Goal: Transaction & Acquisition: Purchase product/service

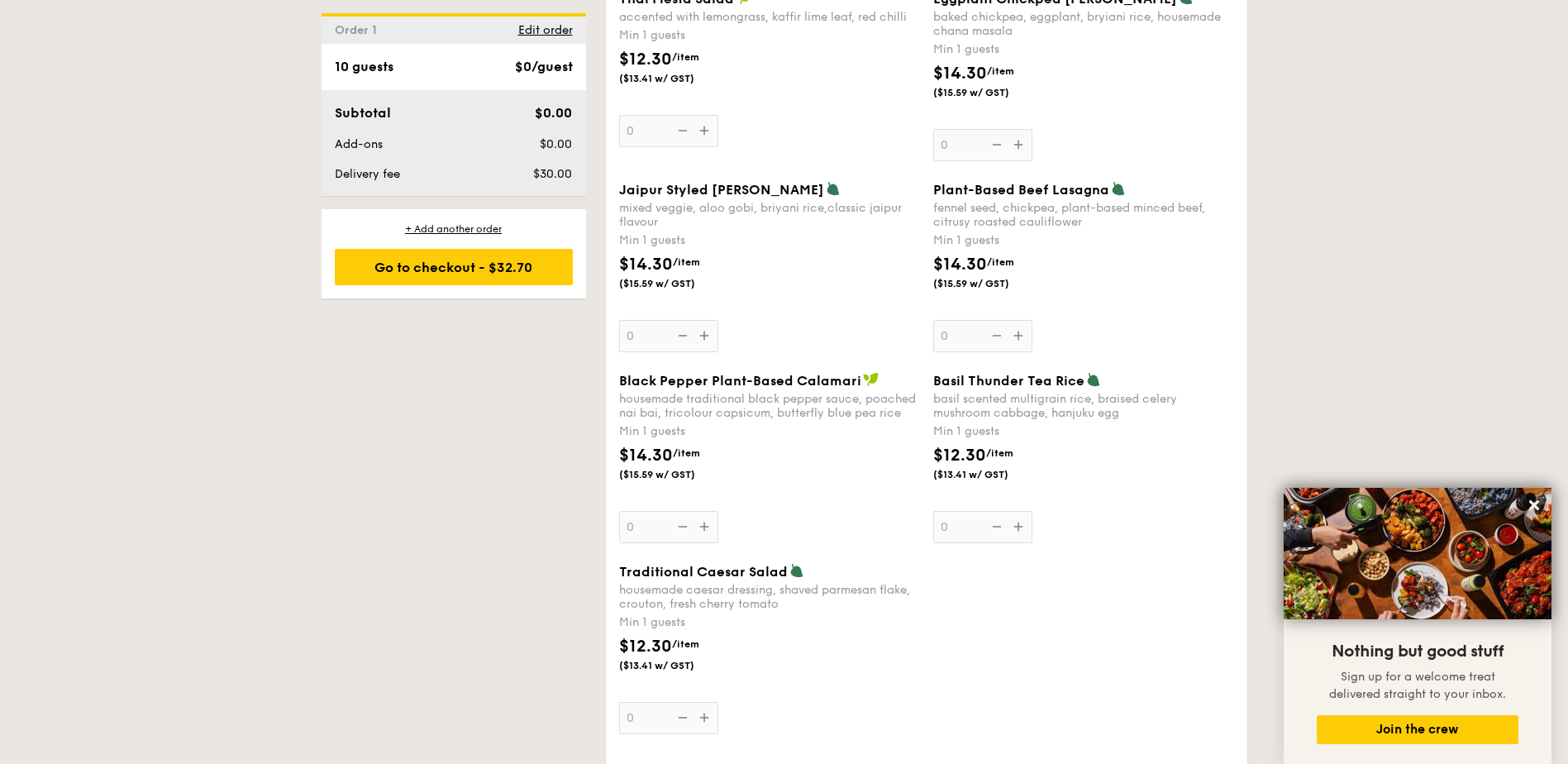
scroll to position [1820, 0]
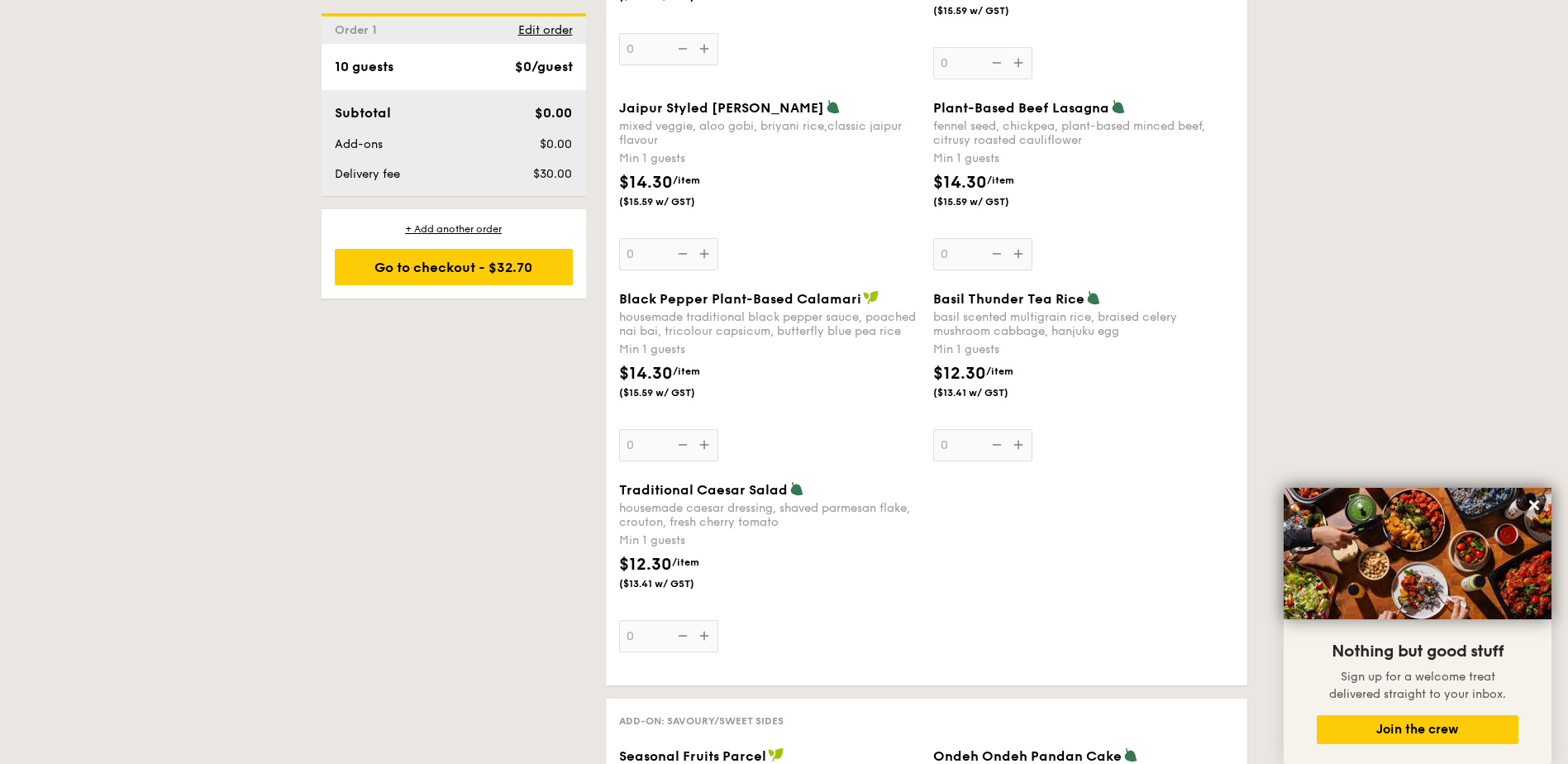
drag, startPoint x: 1123, startPoint y: 334, endPoint x: 936, endPoint y: 305, distance: 189.2
click at [936, 305] on div "Basil Thunder Tea [PERSON_NAME] scented multigrain rice, braised celery mushroo…" at bounding box center [1084, 314] width 301 height 48
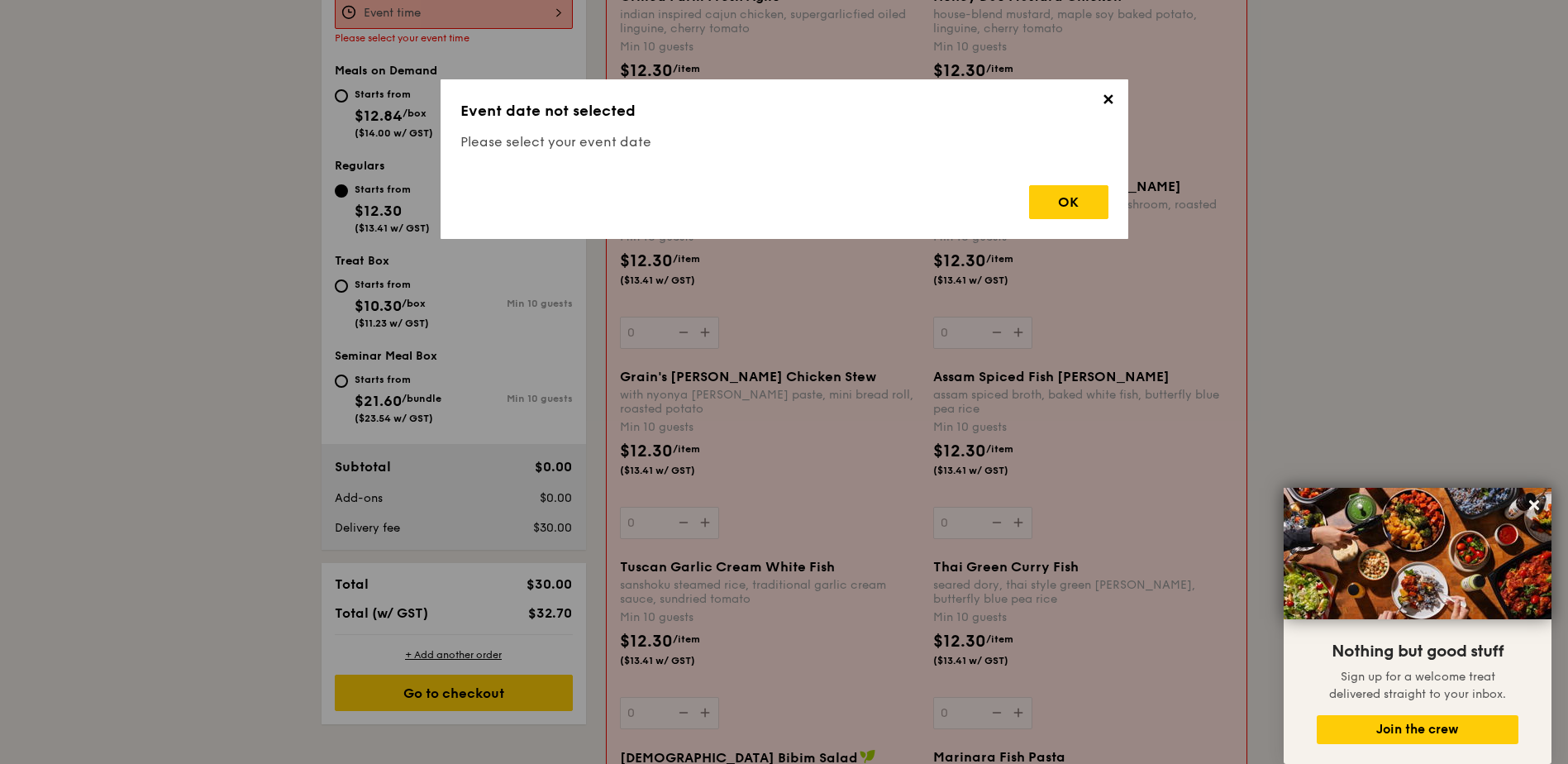
scroll to position [441, 0]
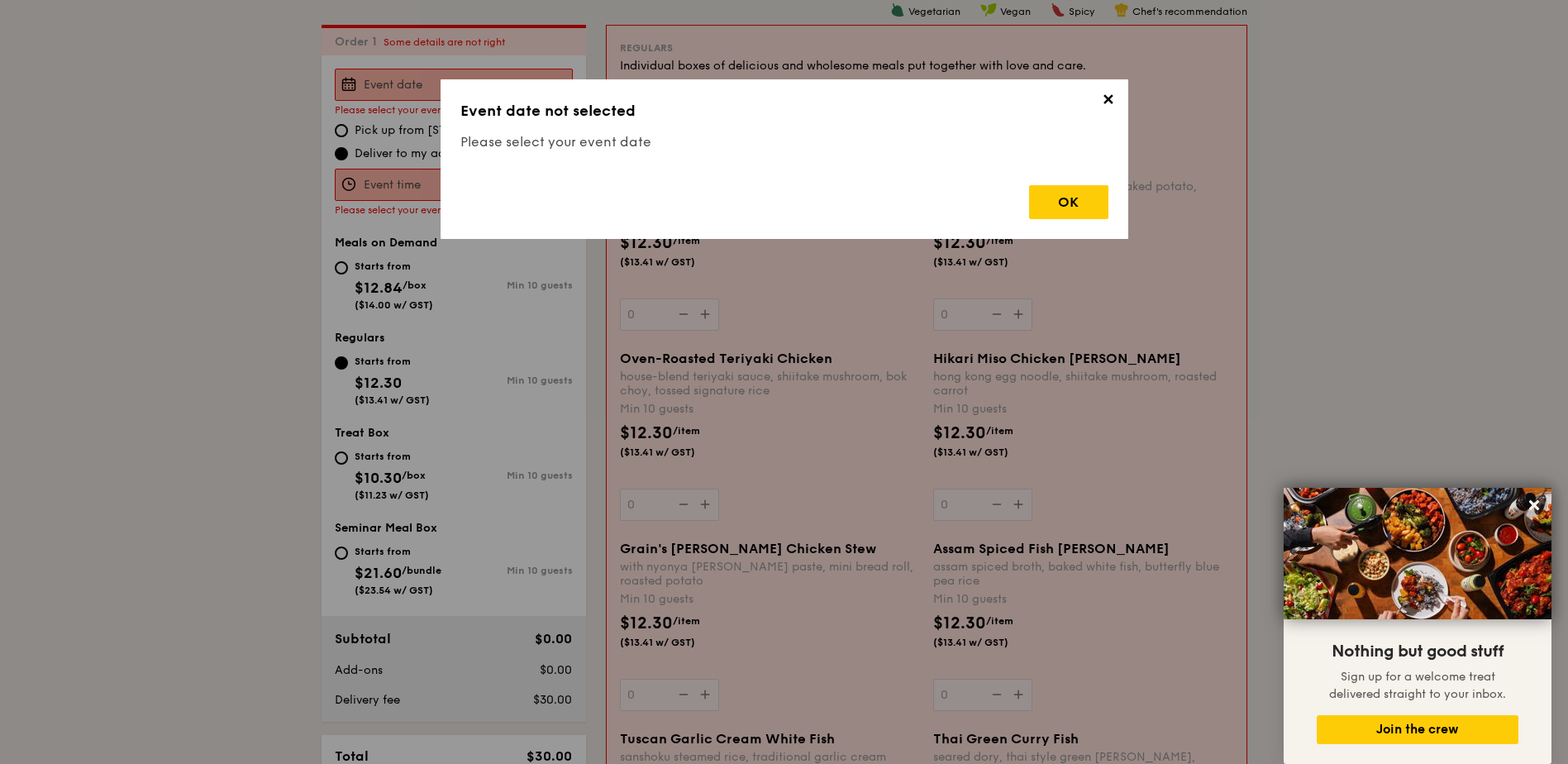
click at [1105, 105] on span "✕" at bounding box center [1108, 102] width 23 height 23
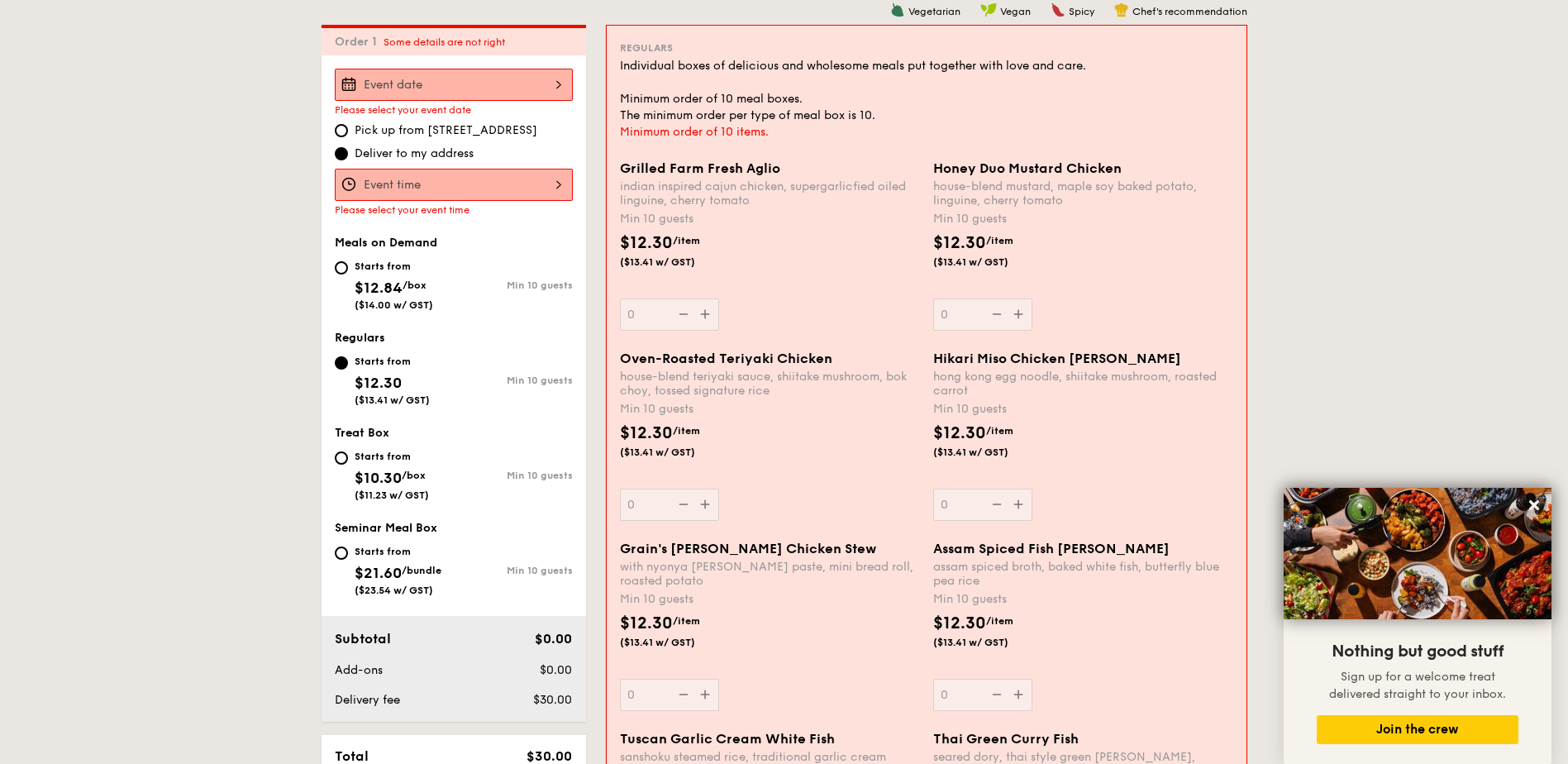
click at [1099, 646] on div "$12.30 /item ($13.41 w/ GST)" at bounding box center [1084, 639] width 314 height 58
click at [1032, 679] on input "0" at bounding box center [983, 694] width 99 height 32
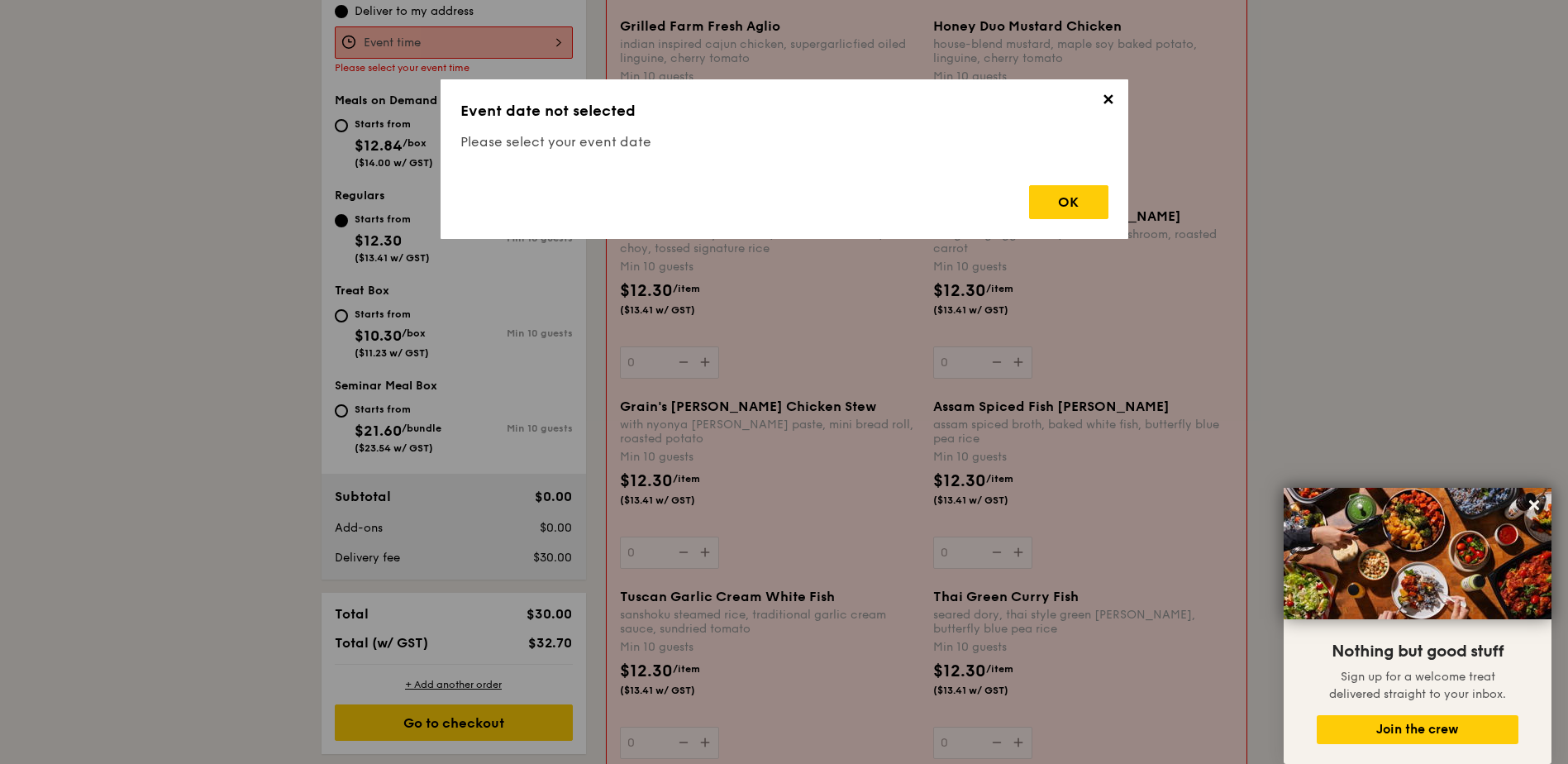
scroll to position [607, 0]
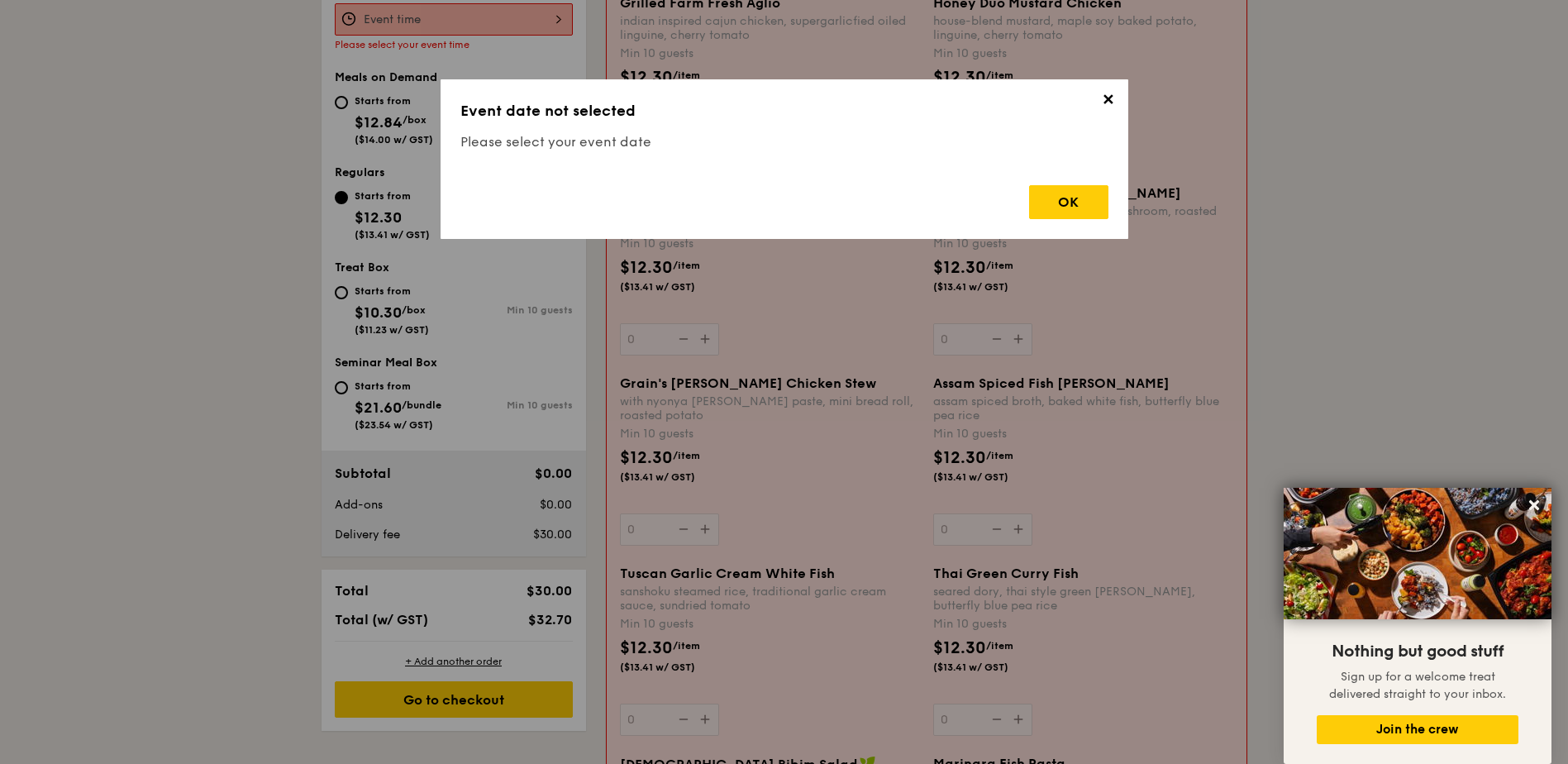
click at [1105, 96] on span "✕" at bounding box center [1108, 102] width 23 height 23
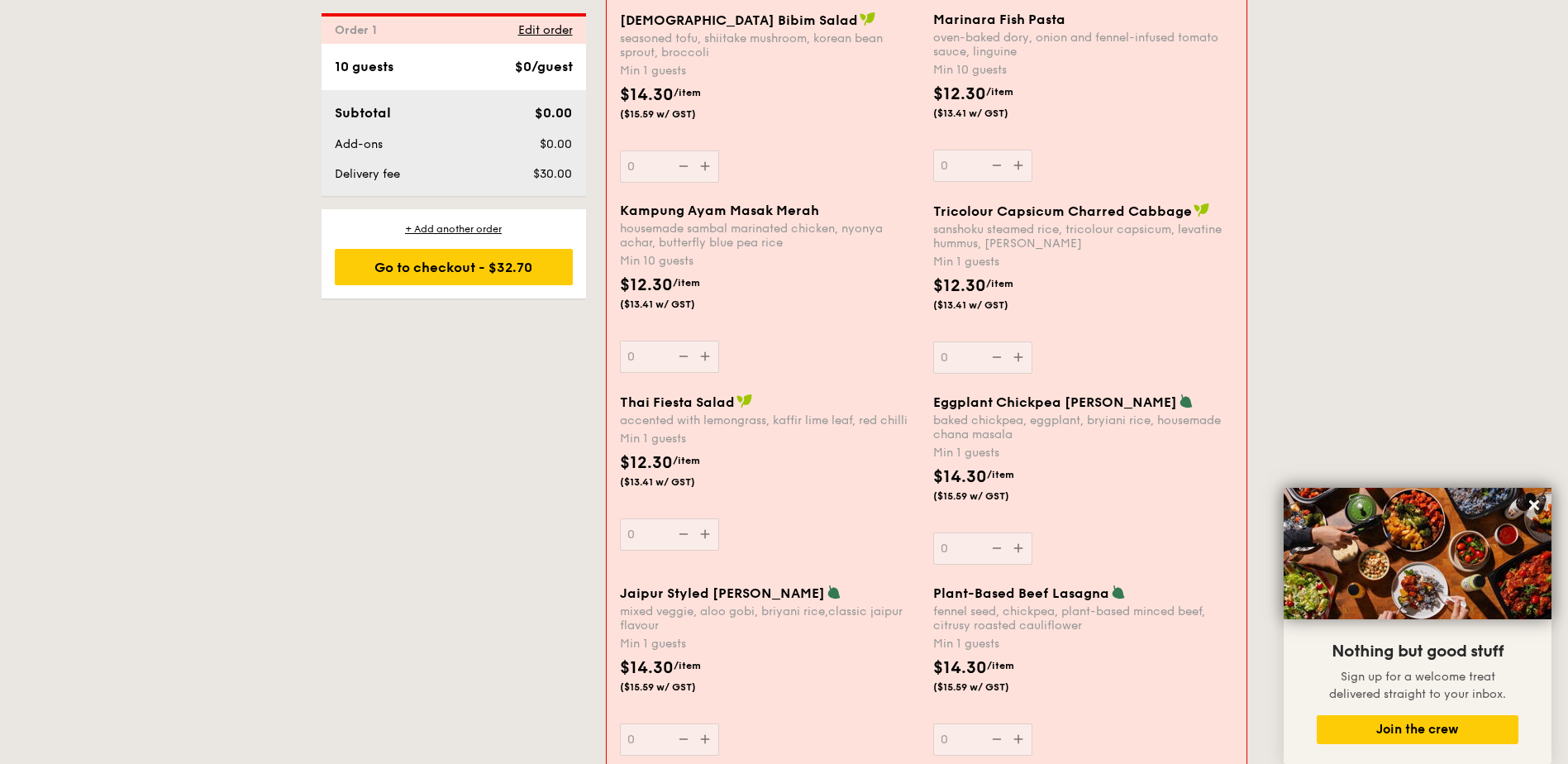
scroll to position [1930, 0]
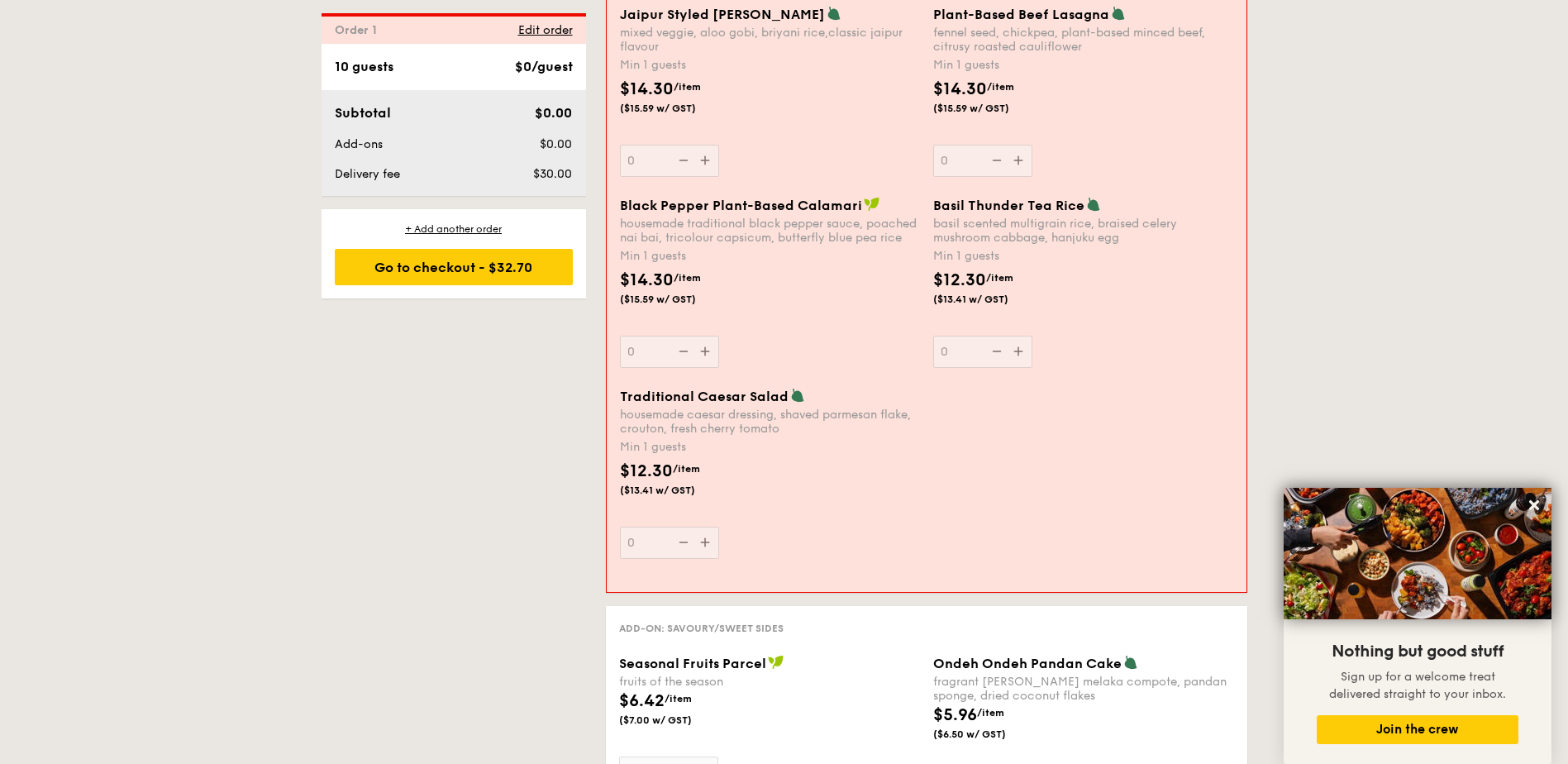
drag, startPoint x: 1136, startPoint y: 241, endPoint x: 933, endPoint y: 210, distance: 205.4
click at [933, 210] on div "Basil Thunder Tea [PERSON_NAME] scented multigrain rice, braised celery mushroo…" at bounding box center [1083, 221] width 300 height 48
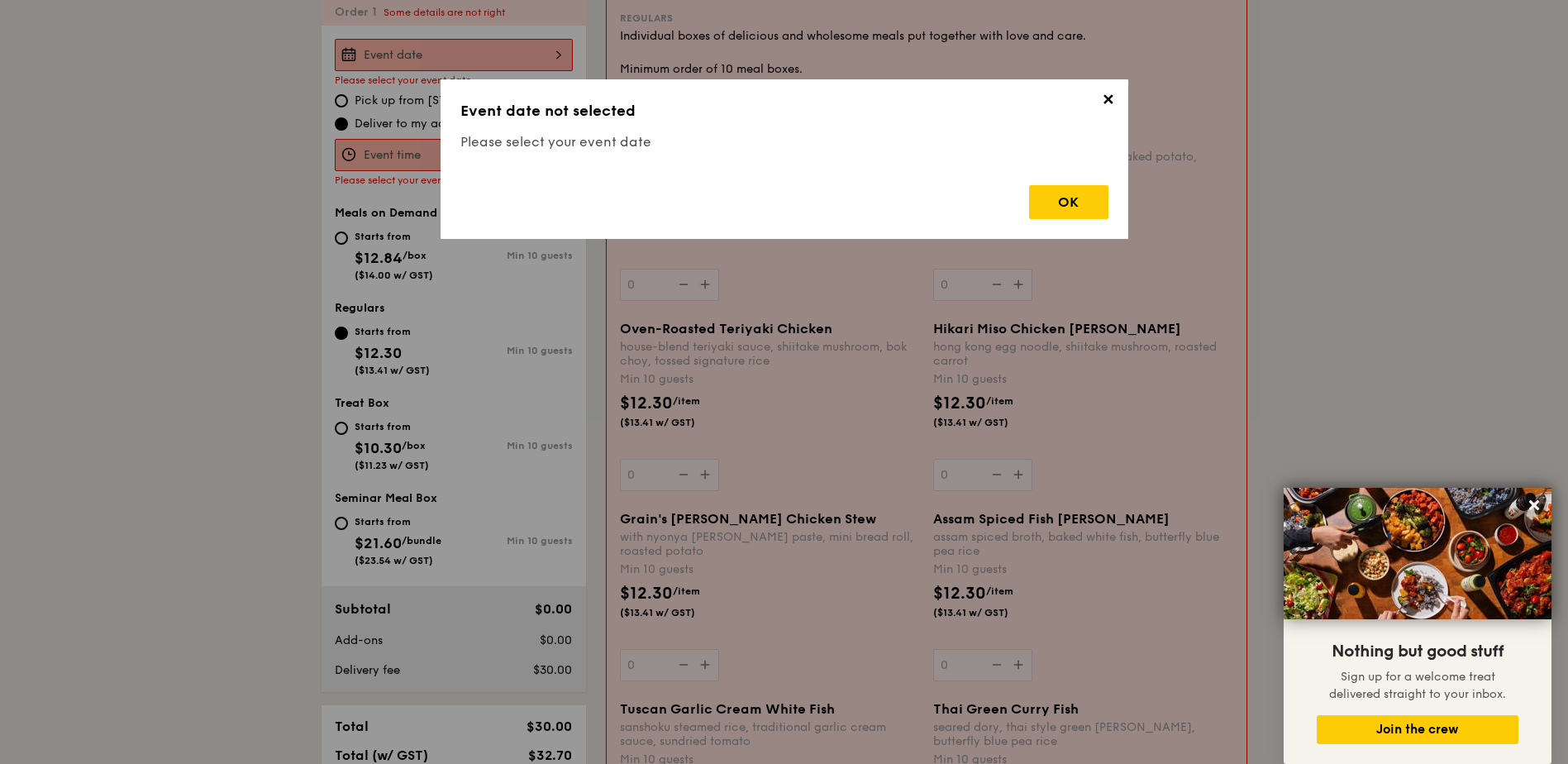
scroll to position [441, 0]
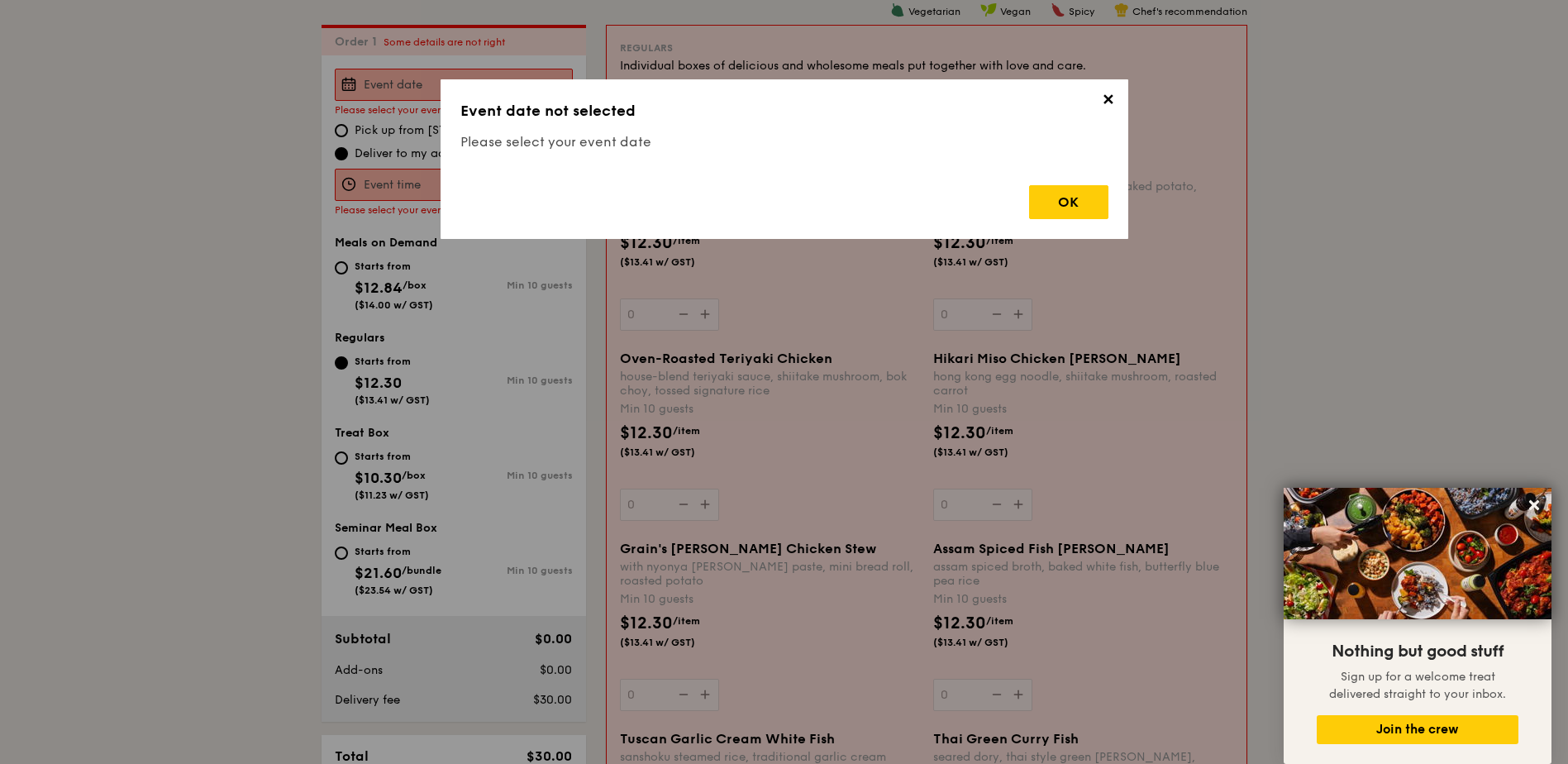
click at [1114, 108] on span "✕" at bounding box center [1108, 102] width 23 height 23
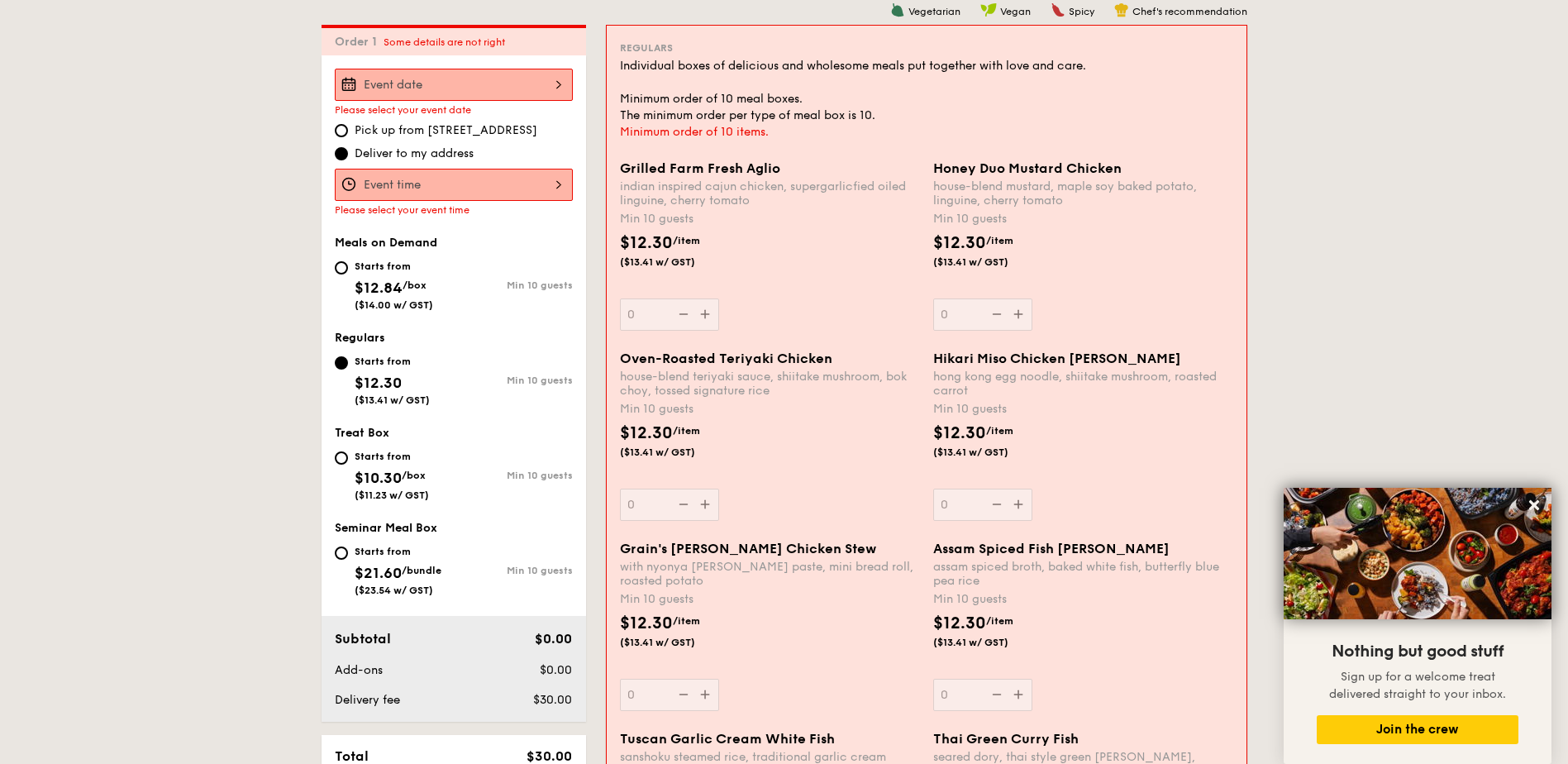
click at [519, 88] on input "Grilled Farm Fresh Aglio indian inspired cajun chicken, supergarlicfied oiled l…" at bounding box center [454, 84] width 238 height 32
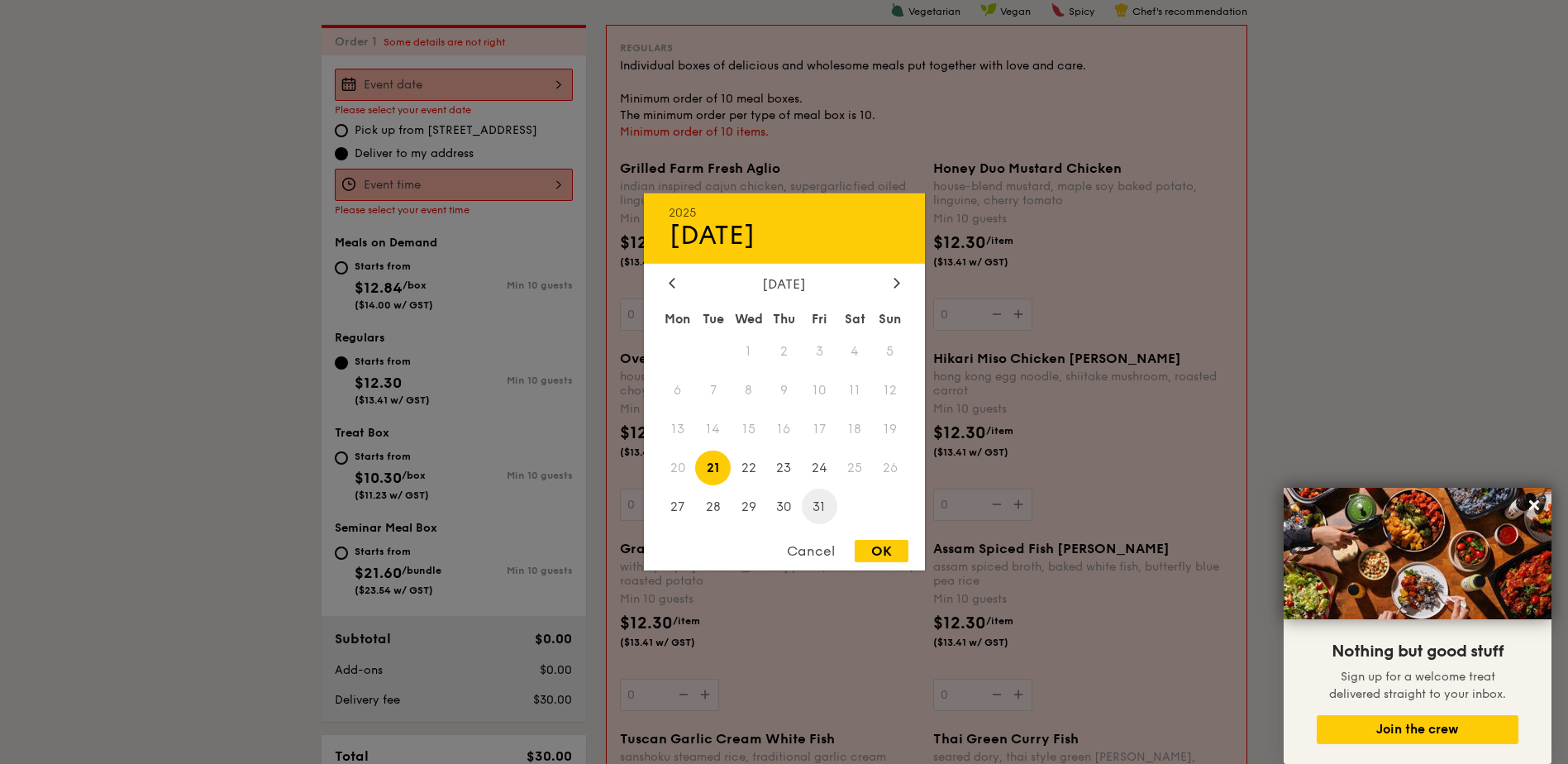
click at [812, 503] on span "31" at bounding box center [820, 506] width 36 height 36
click at [886, 560] on div "OK" at bounding box center [881, 551] width 54 height 22
type input "[DATE]"
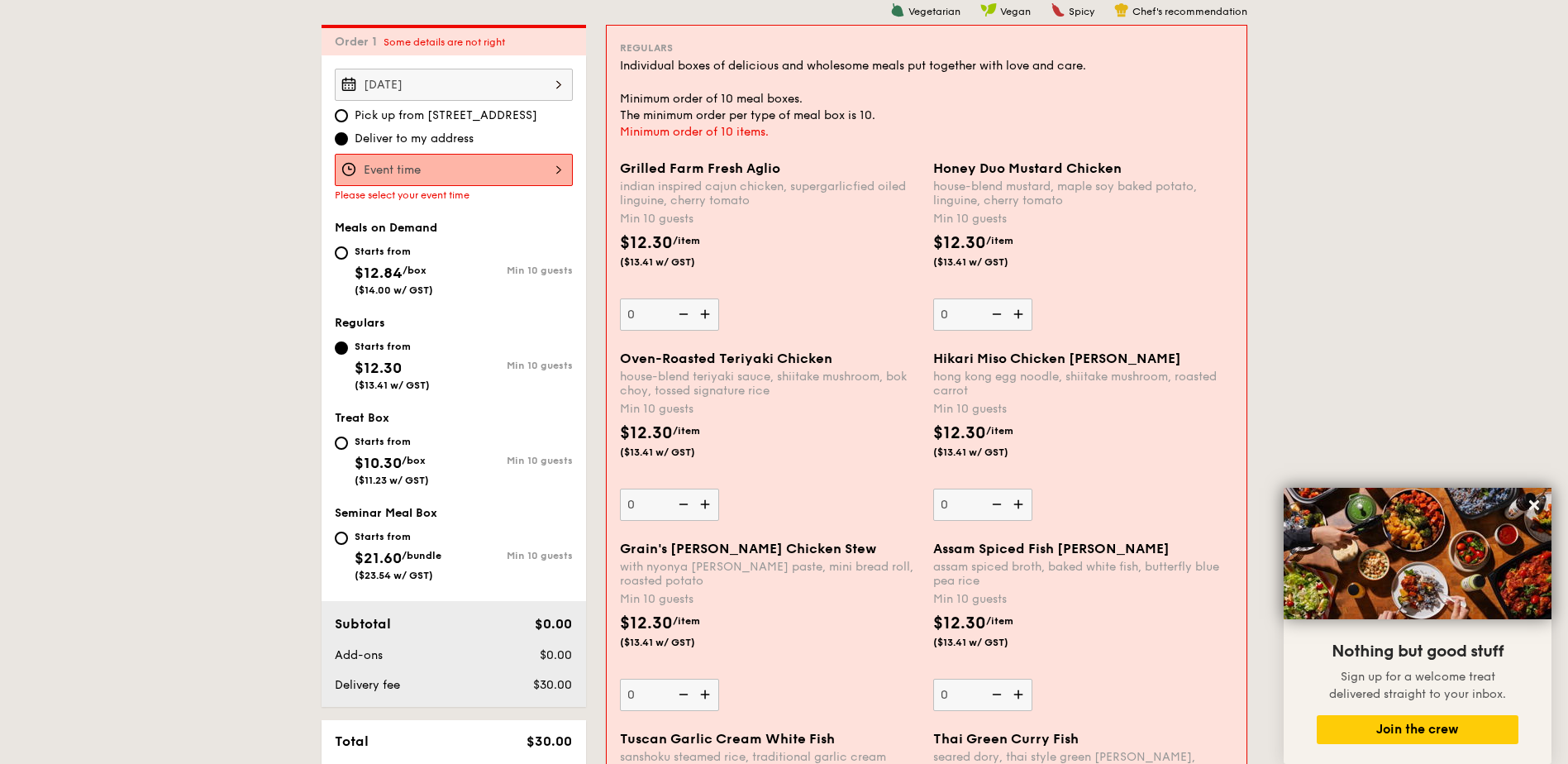
click at [442, 176] on input "Grilled Farm Fresh Aglio indian inspired cajun chicken, supergarlicfied oiled l…" at bounding box center [454, 170] width 238 height 32
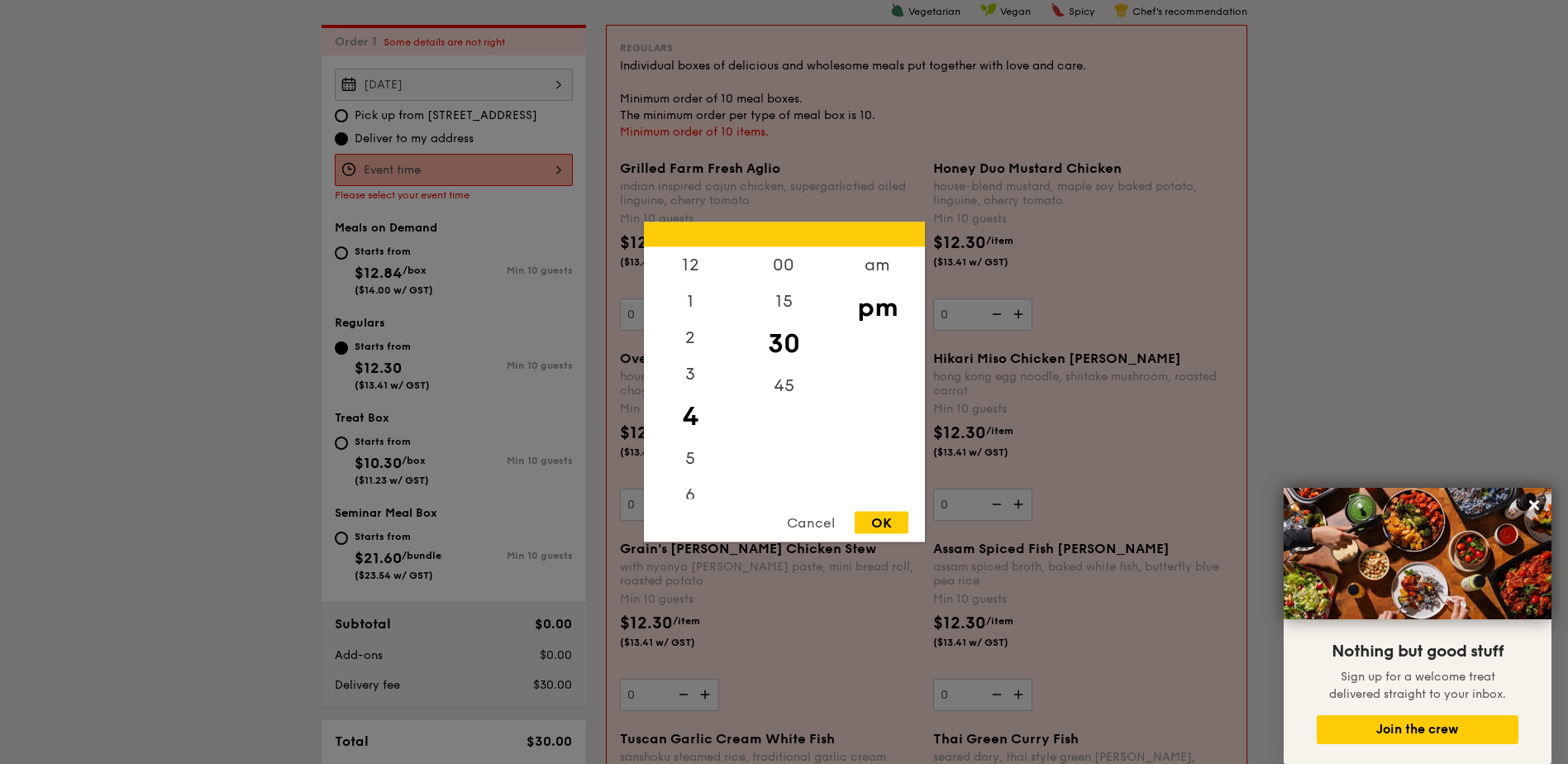
click at [688, 417] on div "4" at bounding box center [690, 416] width 94 height 48
click at [884, 526] on div "OK" at bounding box center [881, 523] width 54 height 22
type input "4:30PM"
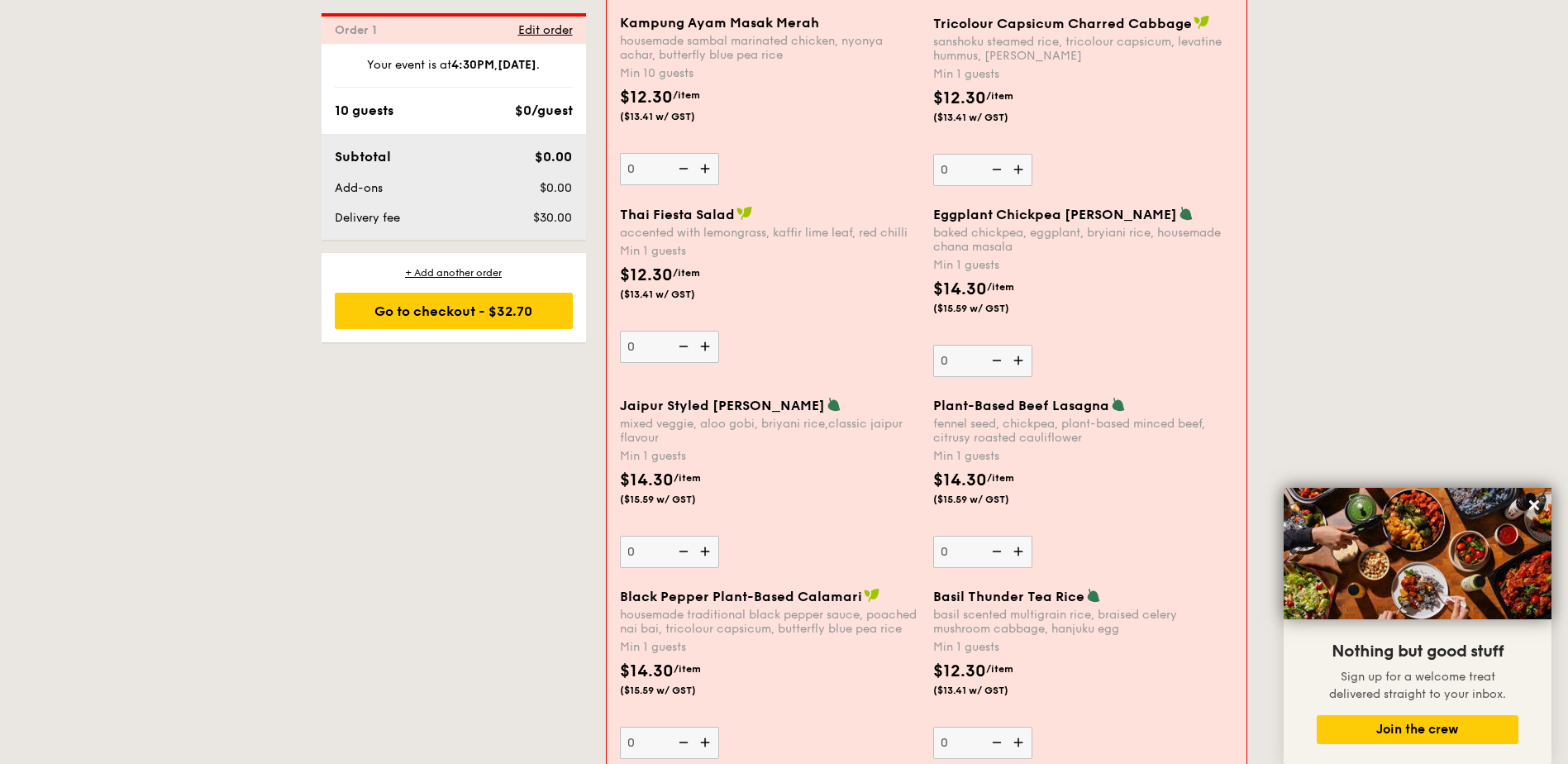
scroll to position [1600, 0]
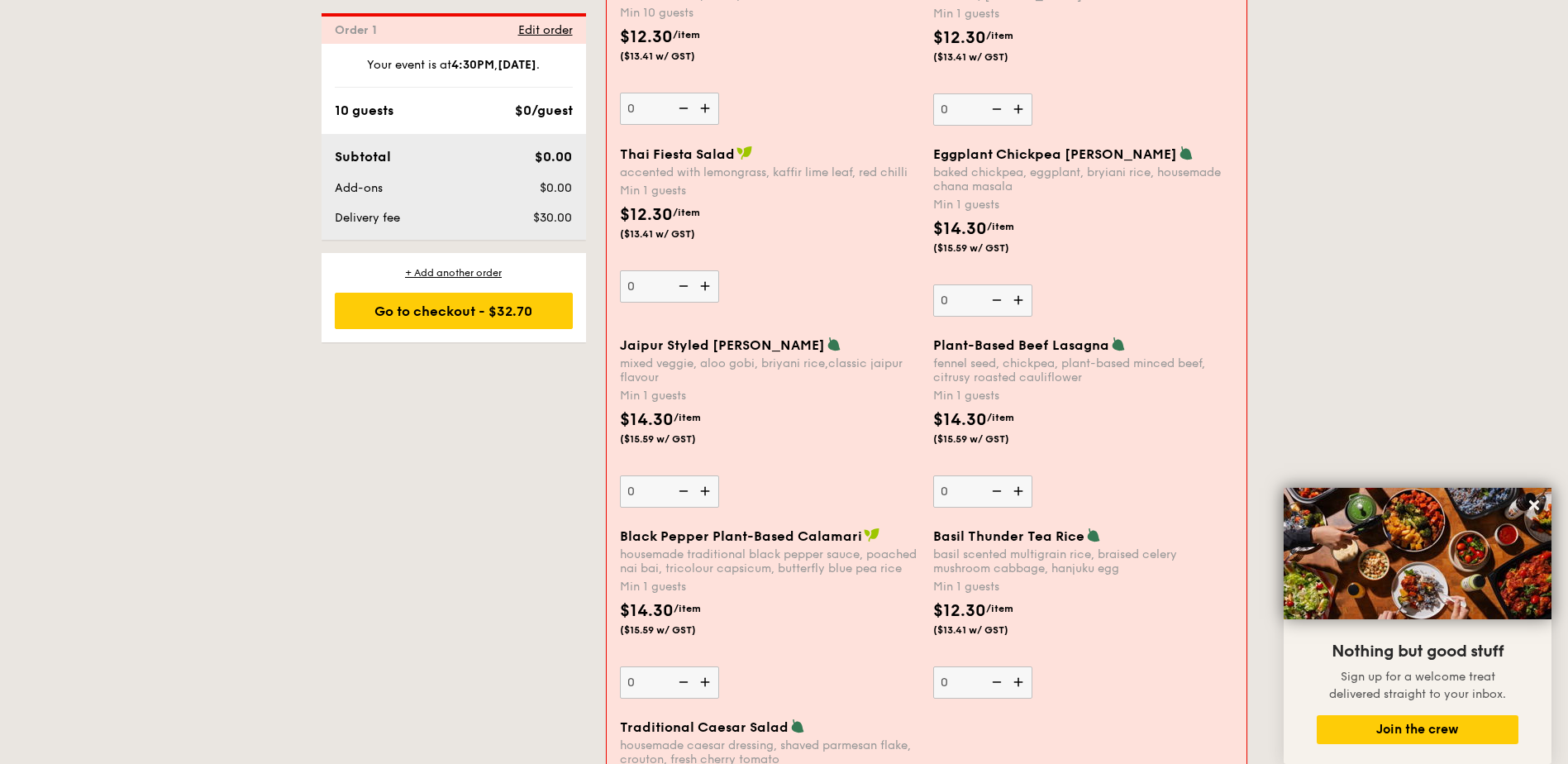
drag, startPoint x: 1135, startPoint y: 581, endPoint x: 936, endPoint y: 539, distance: 203.4
click at [936, 539] on div "Basil Thunder Tea [PERSON_NAME] scented multigrain rice, braised celery mushroo…" at bounding box center [1083, 613] width 300 height 172
copy div "Basil Thunder Tea [PERSON_NAME] scented multigrain rice, braised celery mushroo…"
drag, startPoint x: 913, startPoint y: 170, endPoint x: 621, endPoint y: 152, distance: 292.6
click at [621, 152] on div "Thai Fiesta Salad accented with lemongrass, kaffir lime leaf, red chilli" at bounding box center [769, 162] width 300 height 34
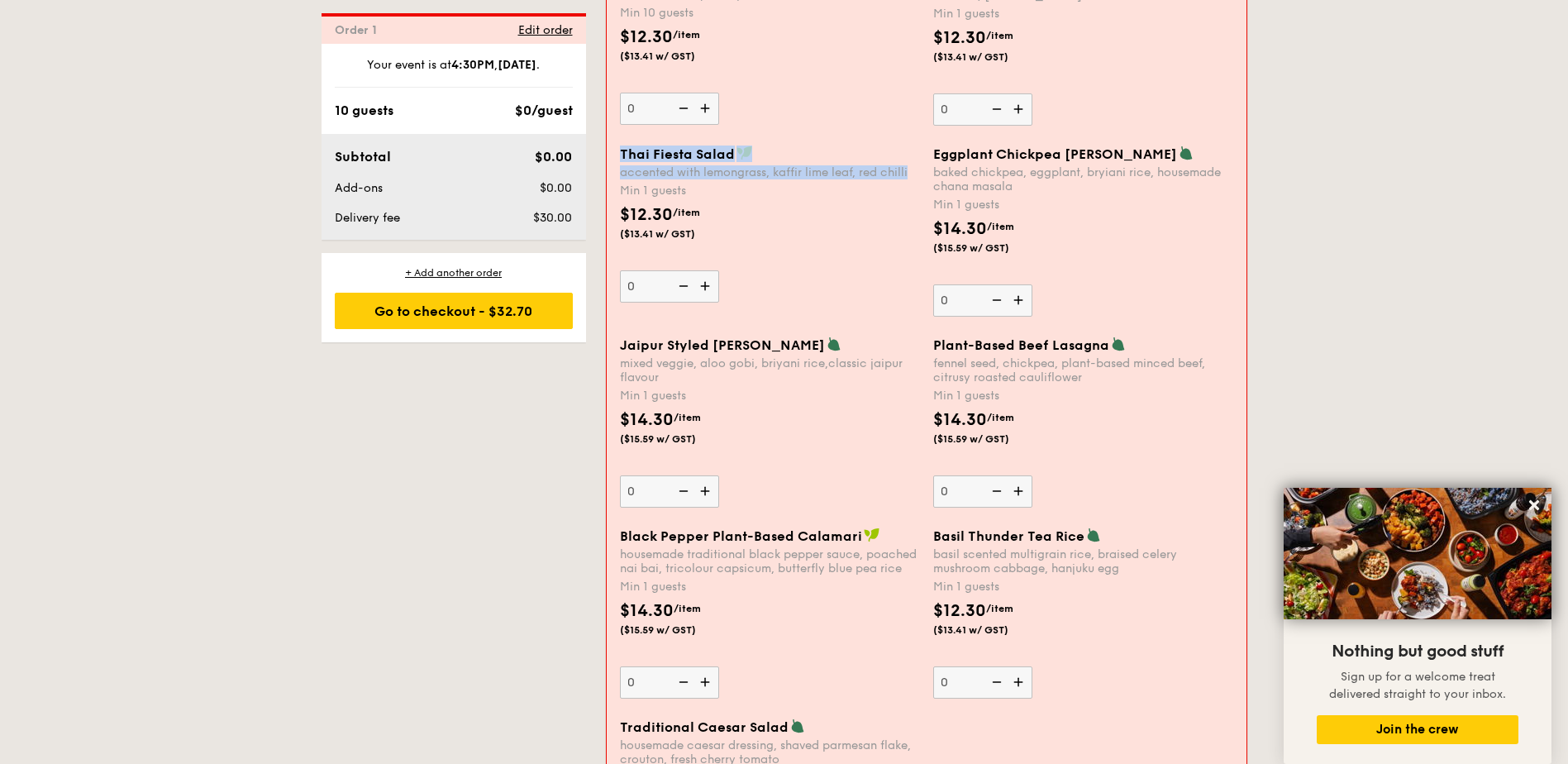
copy div "Thai Fiesta Salad accented with lemongrass, kaffir lime leaf, red chilli"
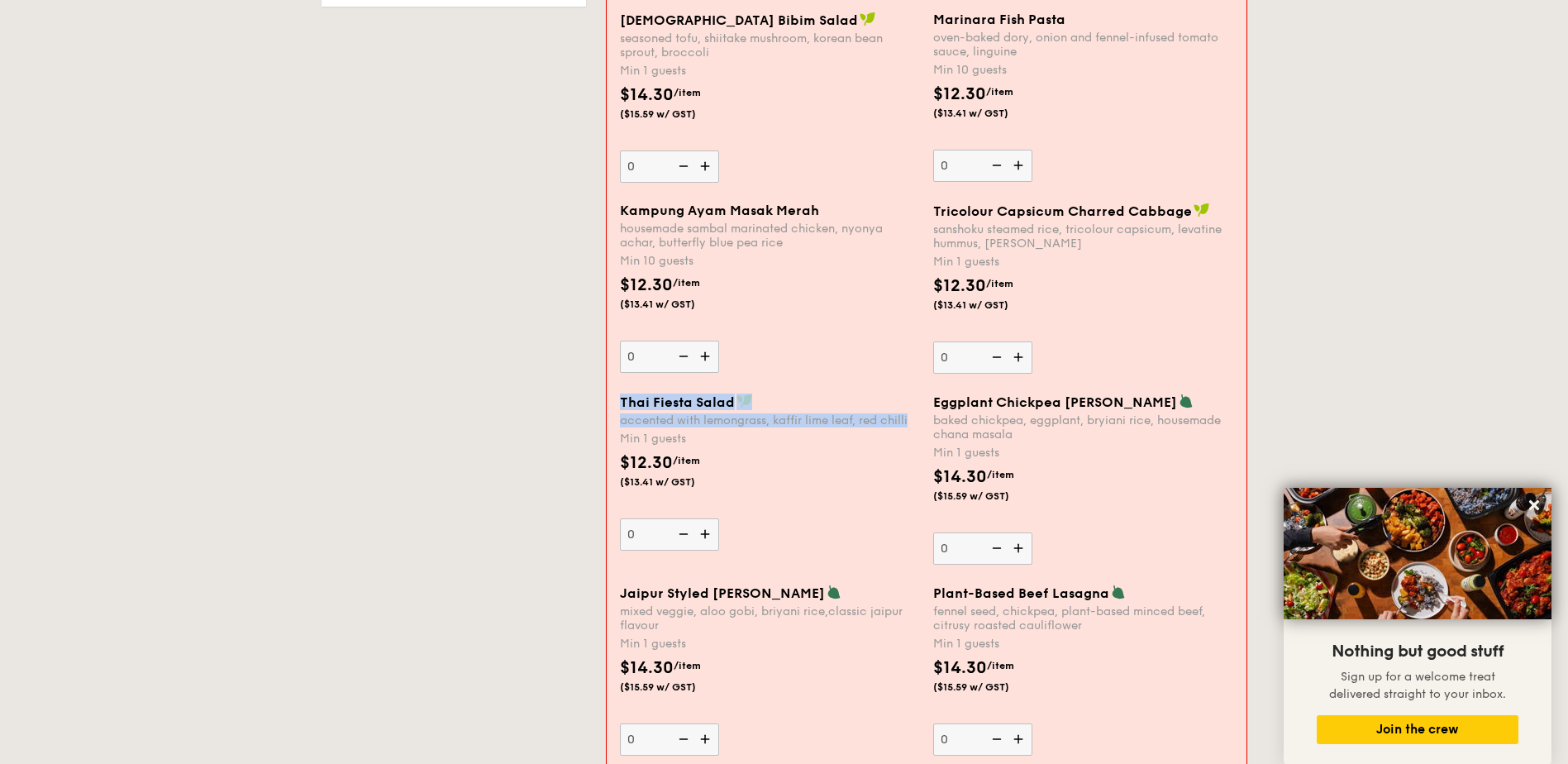
scroll to position [1268, 0]
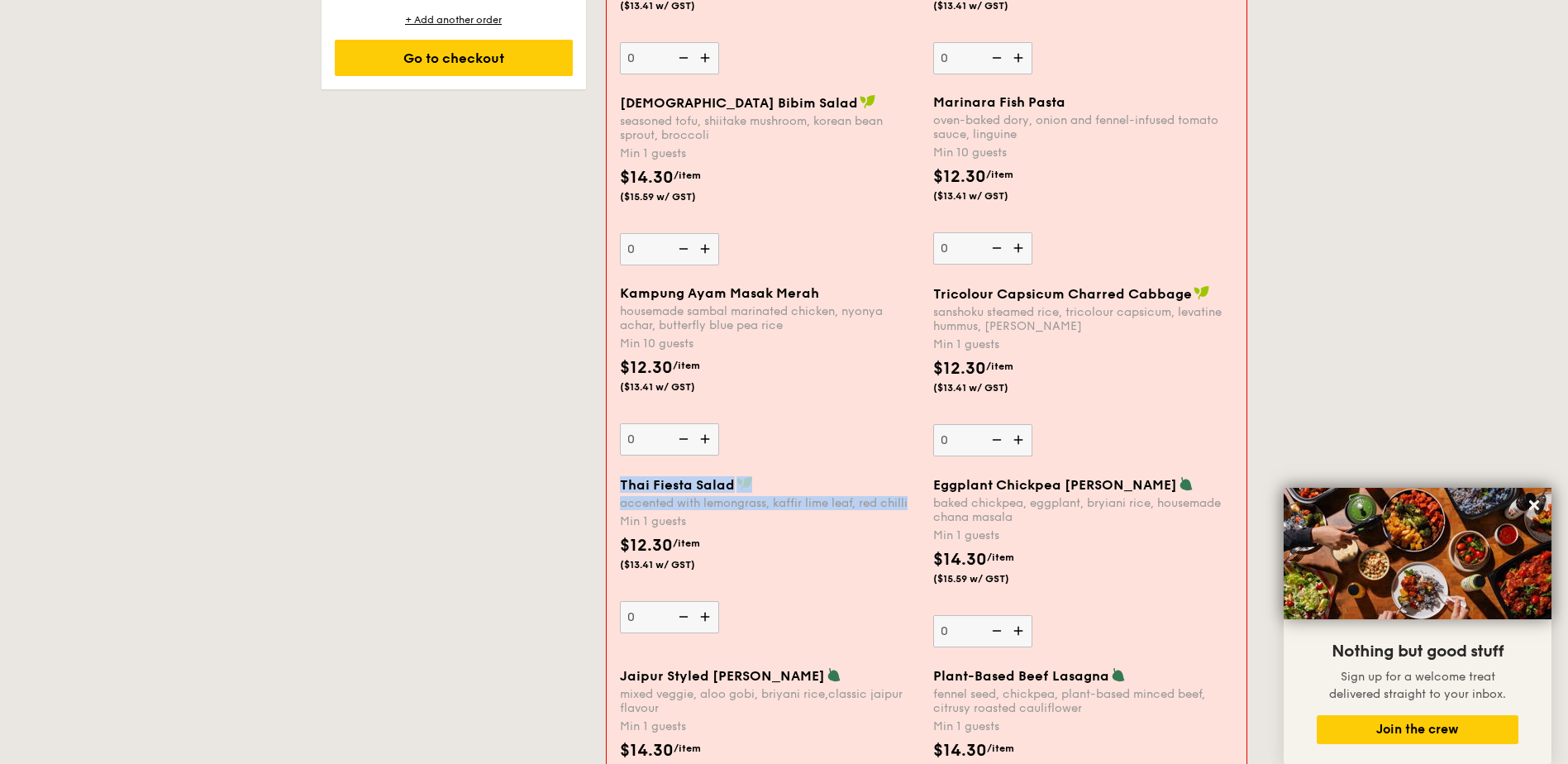
drag, startPoint x: 789, startPoint y: 327, endPoint x: 624, endPoint y: 298, distance: 167.5
click at [624, 298] on div "Kampung Ayam Masak Merah housemade sambal marinated chicken, nyonya achar, butt…" at bounding box center [769, 308] width 300 height 47
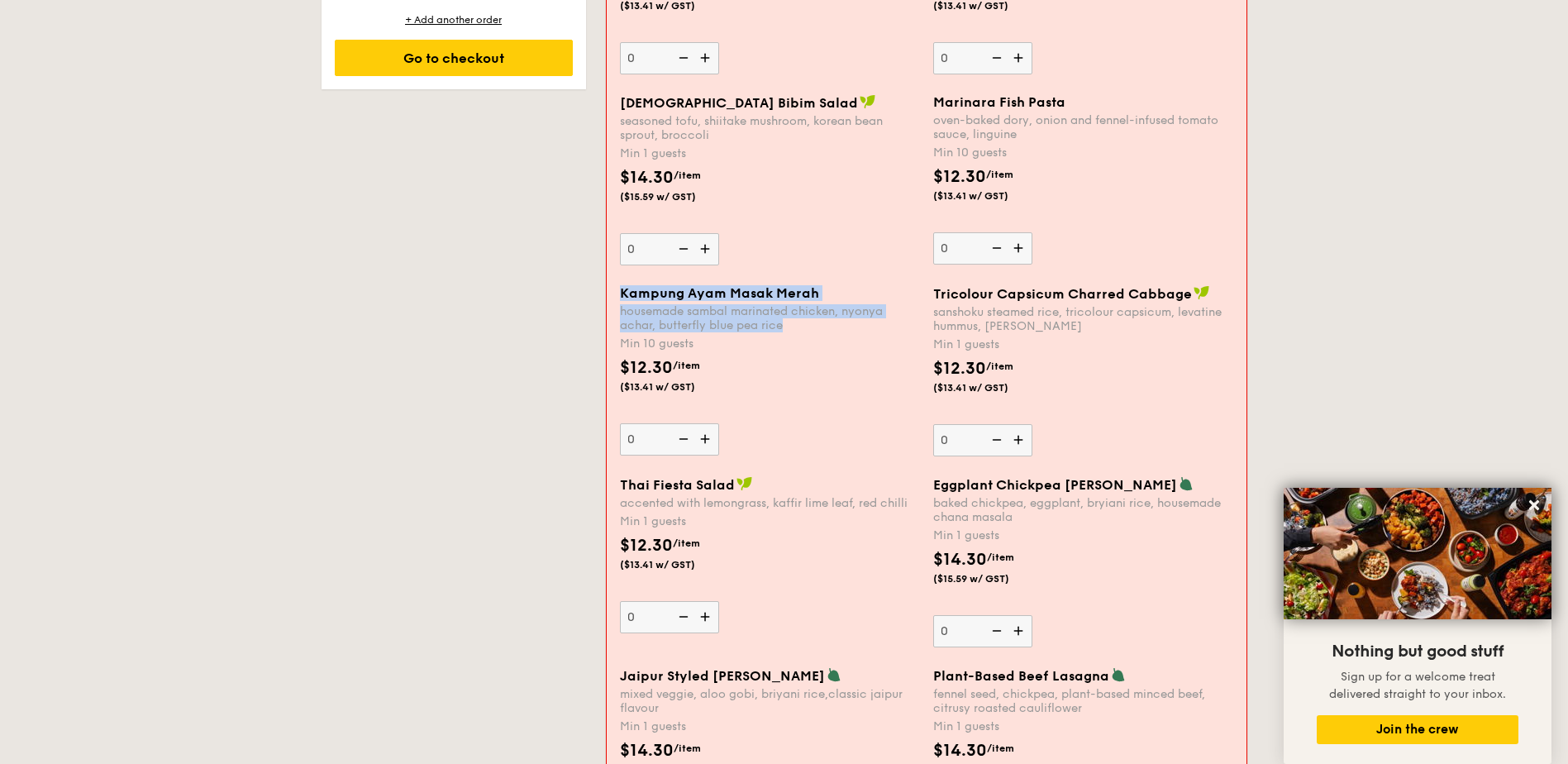
copy div "Kampung Ayam Masak Merah housemade sambal marinated chicken, nyonya achar, butt…"
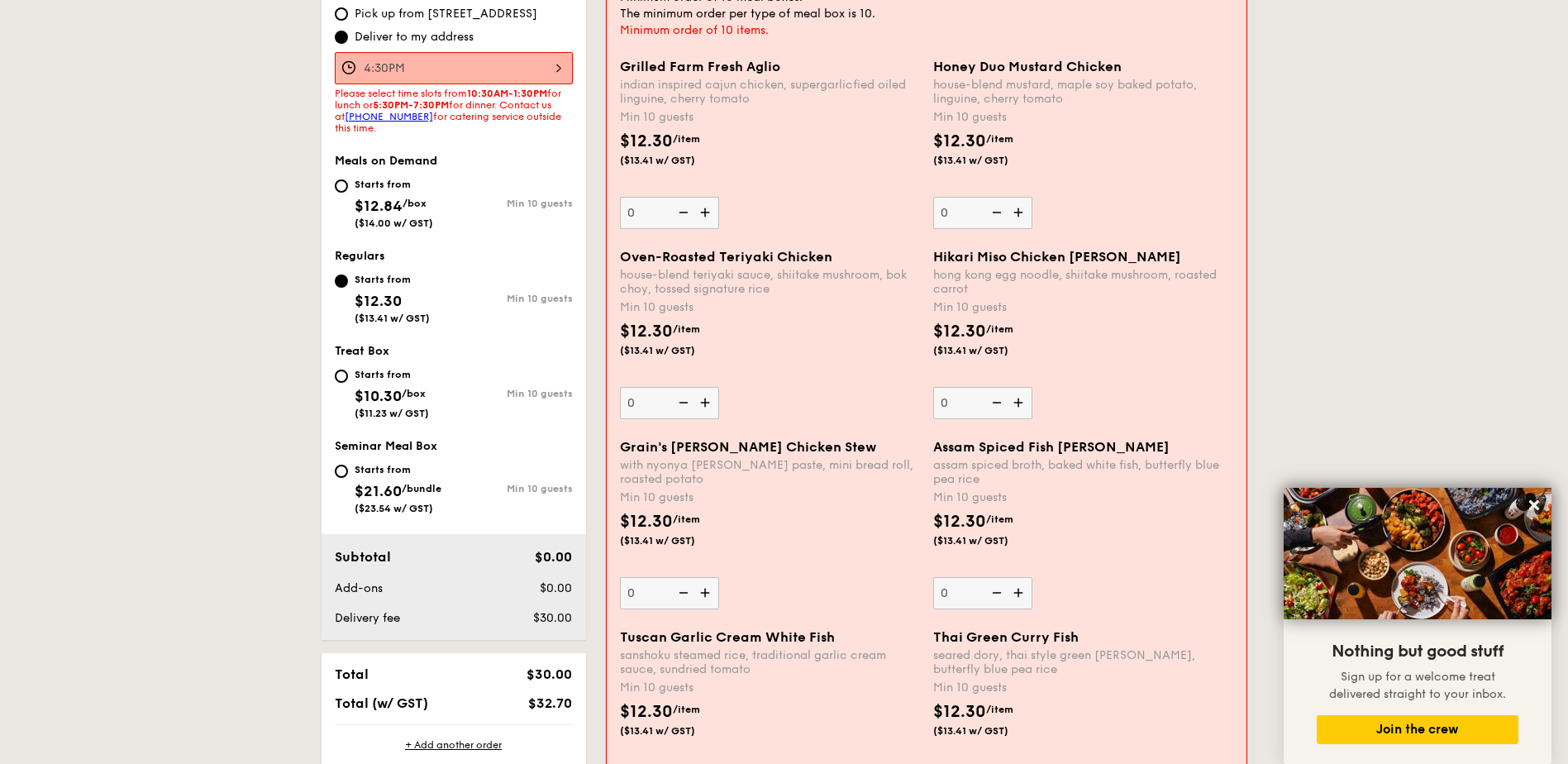
scroll to position [358, 0]
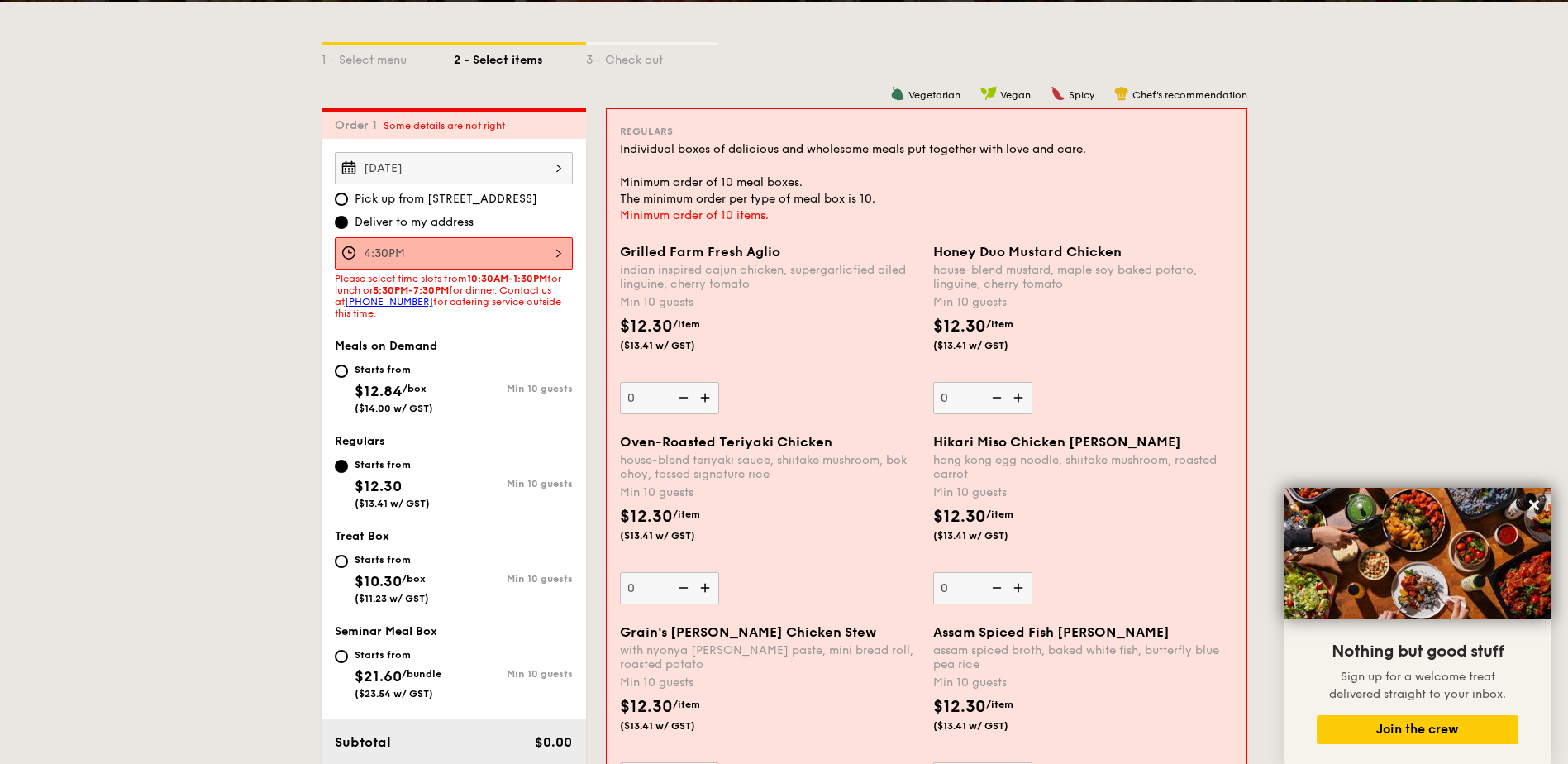
drag, startPoint x: 1066, startPoint y: 277, endPoint x: 937, endPoint y: 259, distance: 130.2
click at [937, 259] on div "Honey Duo Mustard Chicken house-blend mustard, maple soy baked potato, linguine…" at bounding box center [1083, 267] width 300 height 47
copy div "Honey Duo Mustard Chicken house-blend mustard, maple soy baked potato, linguine…"
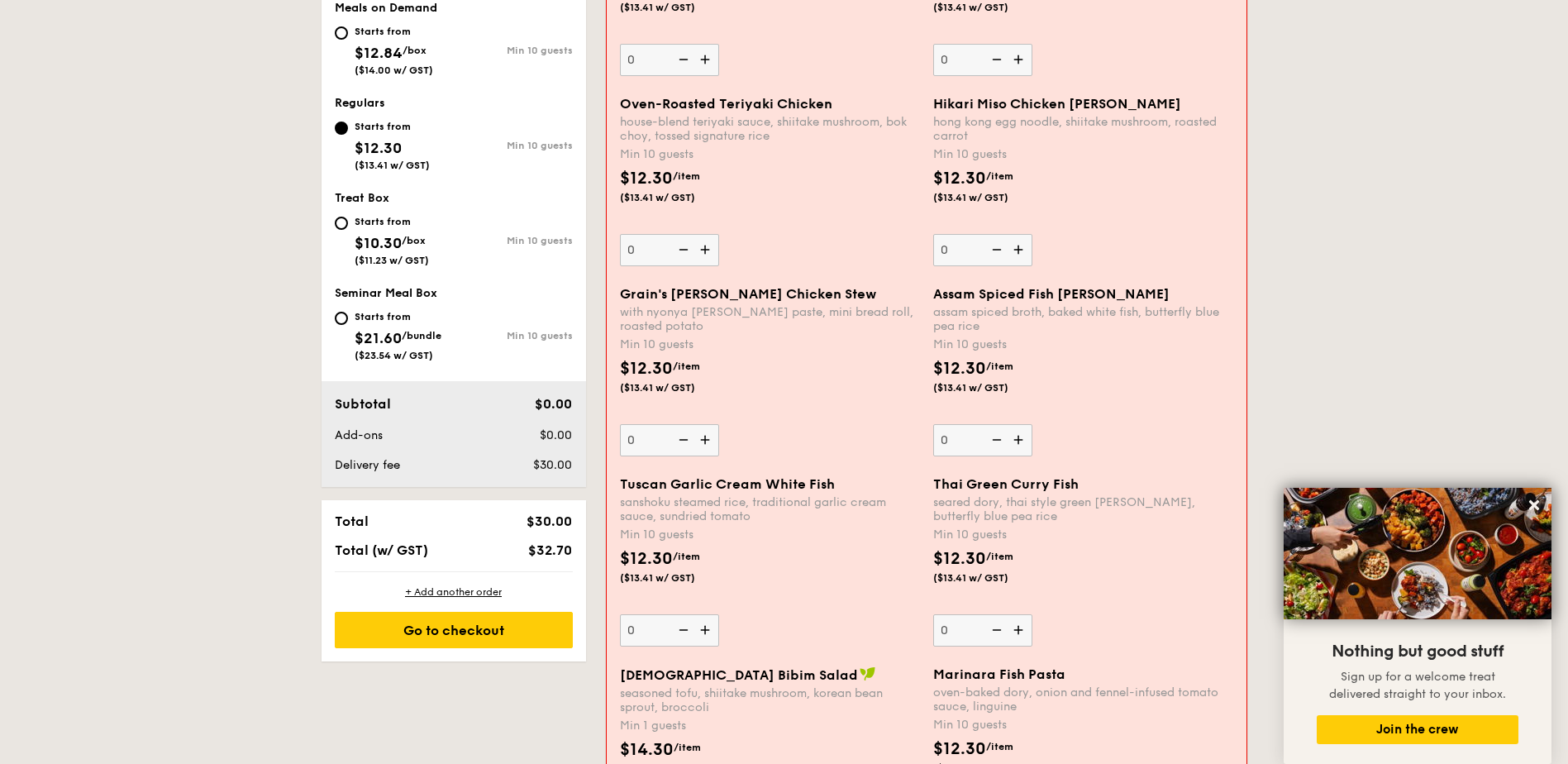
scroll to position [525, 0]
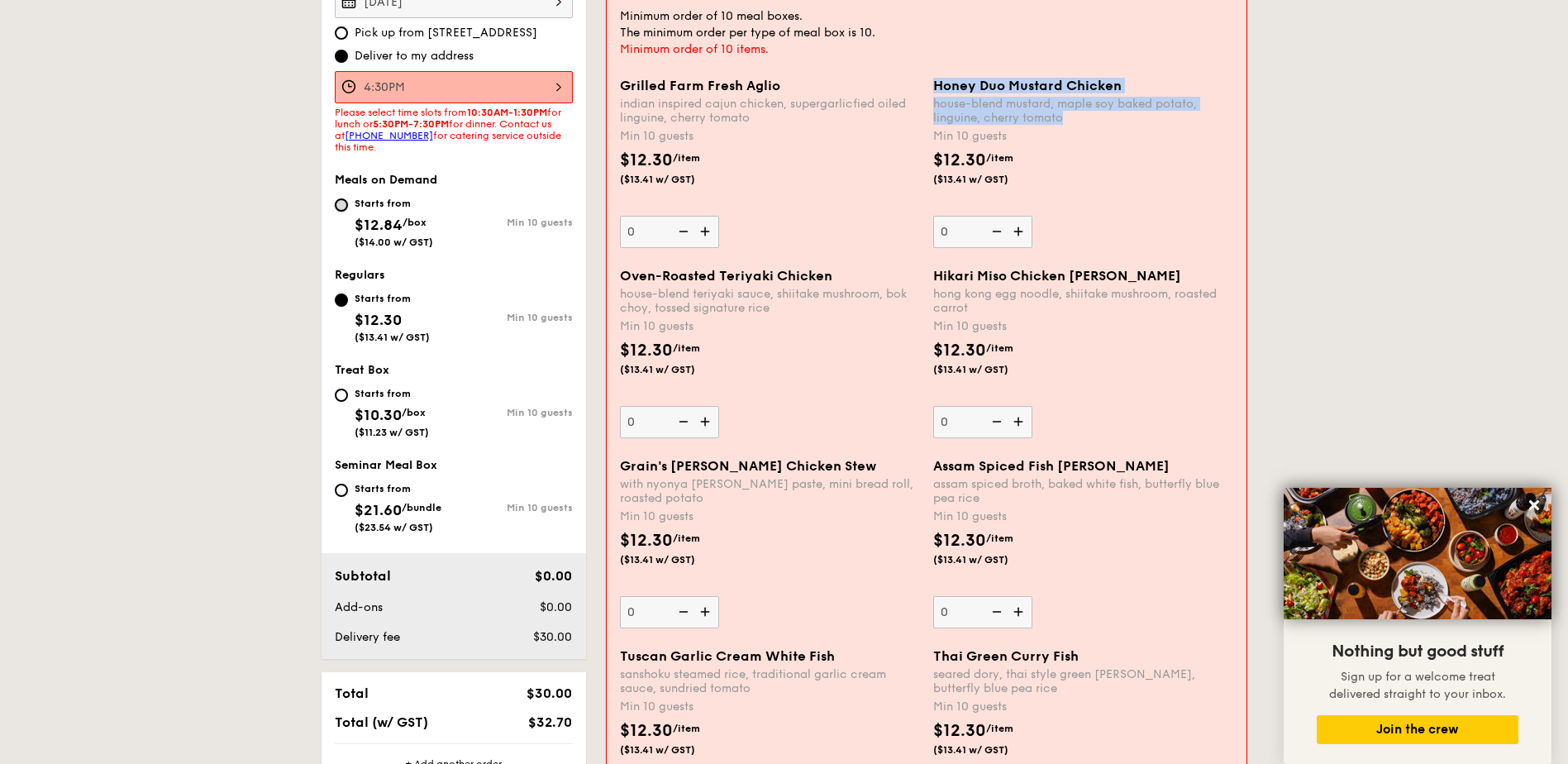
click at [344, 205] on input "Starts from $12.84 /box ($14.00 w/ GST) Min 10 guests" at bounding box center [341, 205] width 13 height 13
radio input "true"
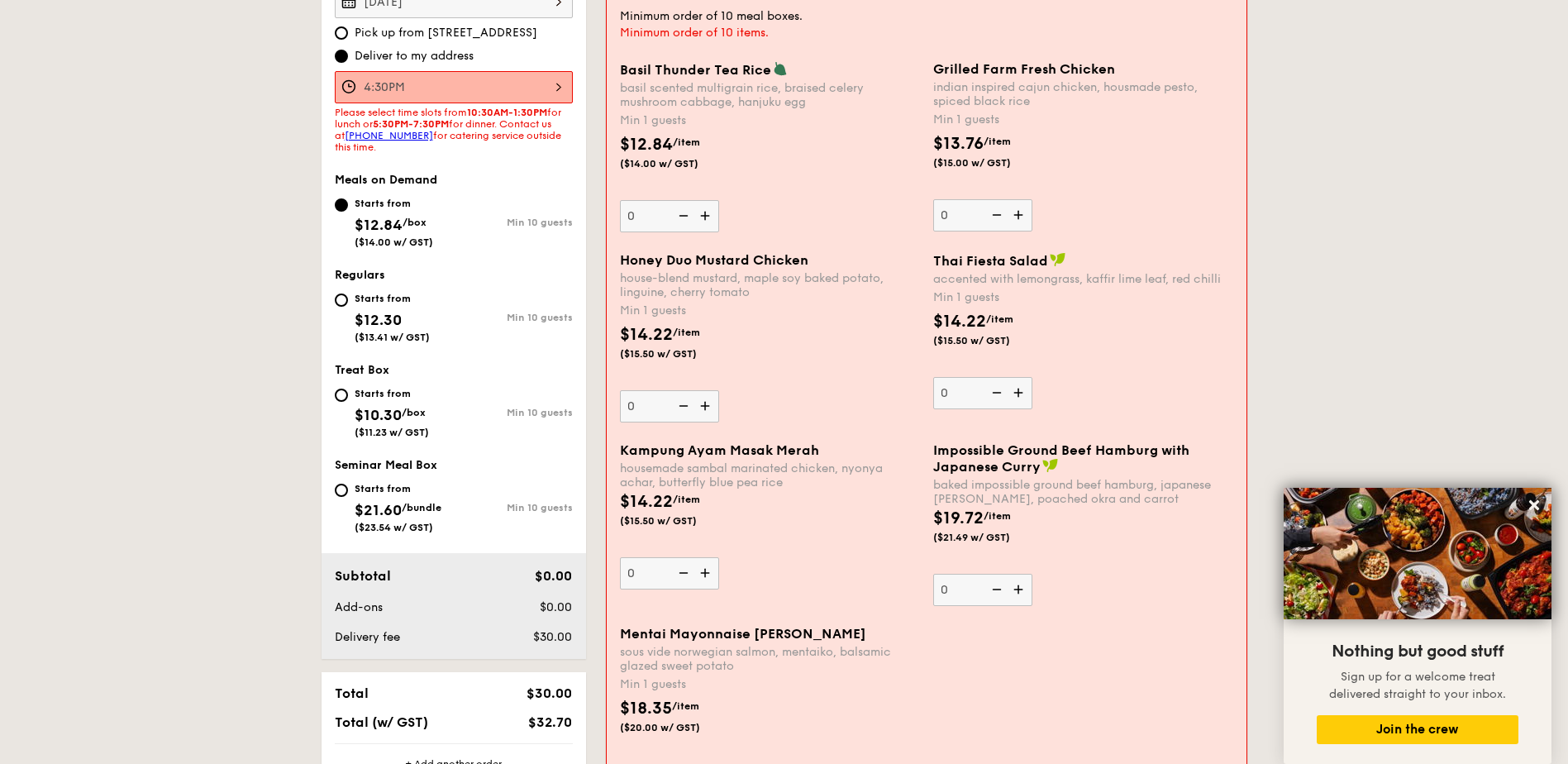
drag, startPoint x: 1027, startPoint y: 105, endPoint x: 933, endPoint y: 73, distance: 99.3
click at [933, 73] on div "Grilled Farm Fresh Chicken indian inspired cajun chicken, housmade pesto, spice…" at bounding box center [1083, 84] width 300 height 47
copy div "Grilled Farm Fresh Chicken indian inspired cajun chicken, housmade pesto, spice…"
drag, startPoint x: 1128, startPoint y: 492, endPoint x: 932, endPoint y: 454, distance: 199.6
click at [932, 454] on div "Impossible Ground Beef Hamburg with Japanese [PERSON_NAME] baked impossible gro…" at bounding box center [1084, 524] width 314 height 164
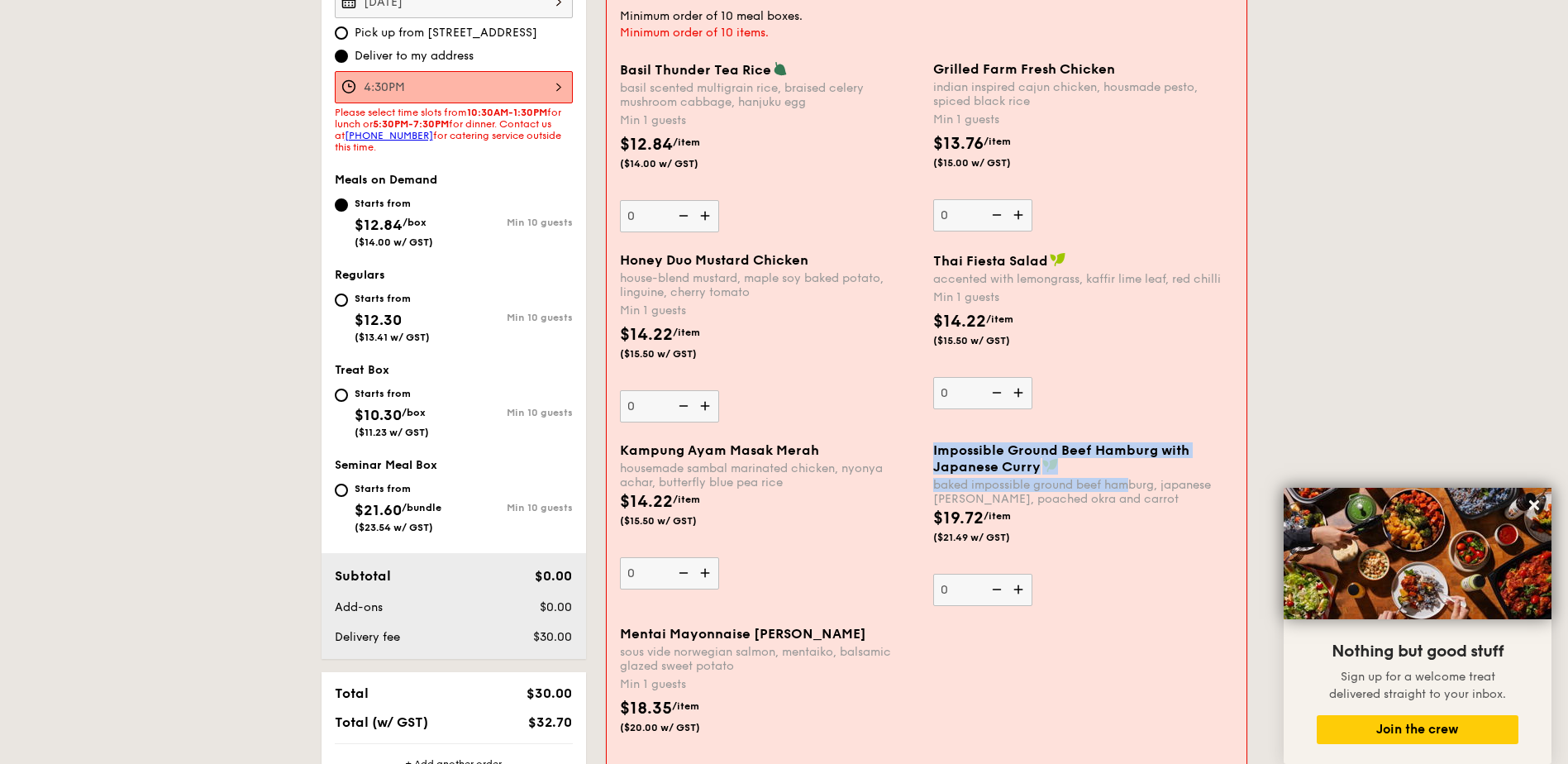
click at [1187, 521] on div "$19.72 /item ($21.49 w/ GST)" at bounding box center [1084, 535] width 314 height 58
click at [1032, 574] on input "0" at bounding box center [983, 590] width 99 height 32
drag, startPoint x: 1149, startPoint y: 505, endPoint x: 1028, endPoint y: 482, distance: 123.2
click at [1028, 482] on div "baked impossible ground beef hamburg, japanese [PERSON_NAME], poached okra and …" at bounding box center [1083, 492] width 300 height 28
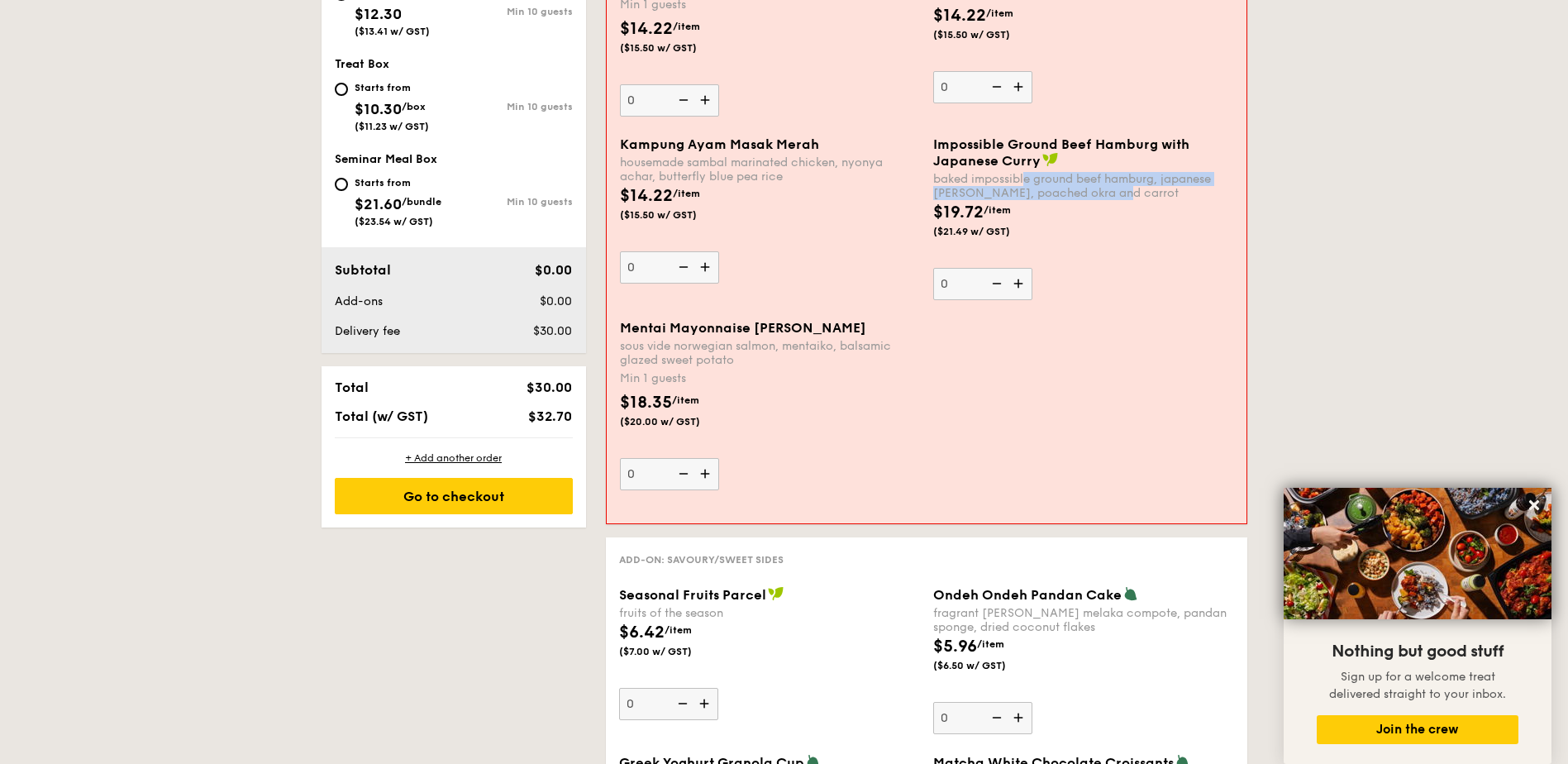
scroll to position [772, 0]
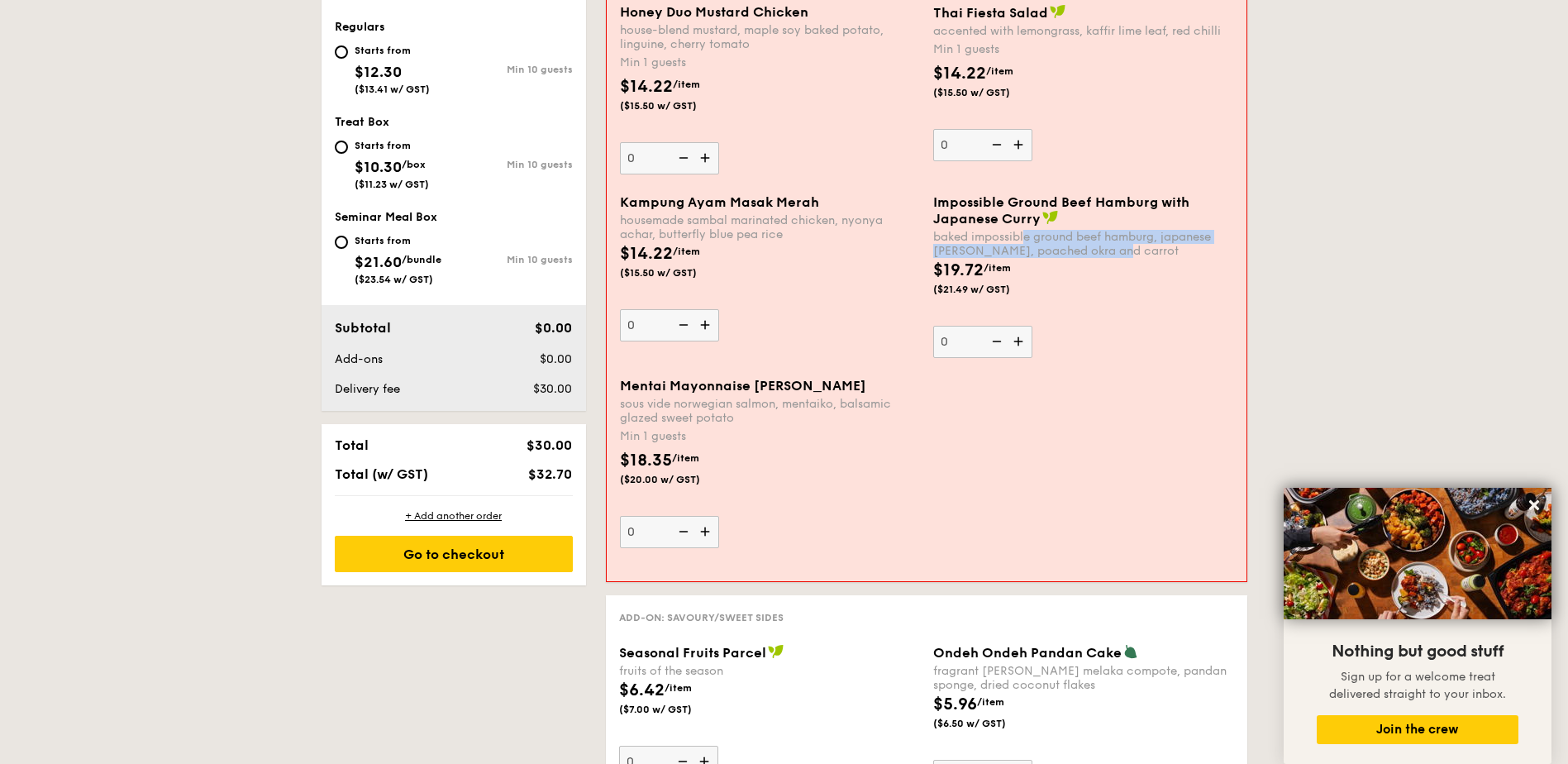
click at [774, 431] on div "Min 1 guests" at bounding box center [769, 437] width 300 height 17
click at [719, 516] on input "0" at bounding box center [669, 532] width 99 height 32
drag, startPoint x: 756, startPoint y: 426, endPoint x: 686, endPoint y: 424, distance: 70.0
click at [686, 424] on div "Mentai Mayonnaise Aburi Salmon sous vide norwegian salmon, mentaiko, balsamic g…" at bounding box center [769, 463] width 300 height 171
click at [742, 428] on div "Min 1 guests" at bounding box center [769, 437] width 300 height 17
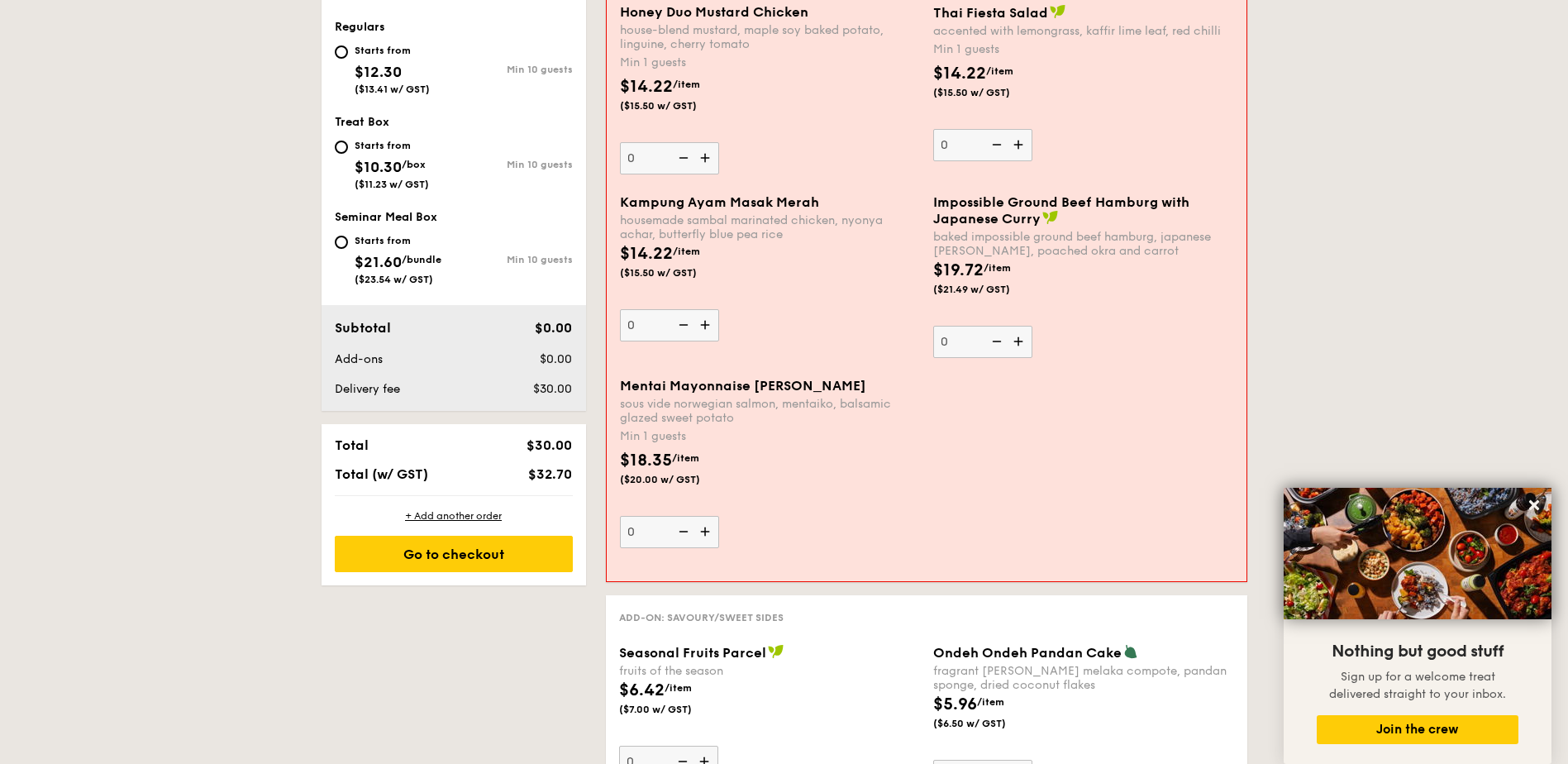
click at [719, 516] on input "0" at bounding box center [669, 532] width 99 height 32
drag, startPoint x: 744, startPoint y: 416, endPoint x: 614, endPoint y: 387, distance: 133.2
click at [614, 387] on div "Mentai Mayonnaise Aburi Salmon sous vide norwegian salmon, mentaiko, balsamic g…" at bounding box center [770, 463] width 314 height 171
